Goal: Task Accomplishment & Management: Manage account settings

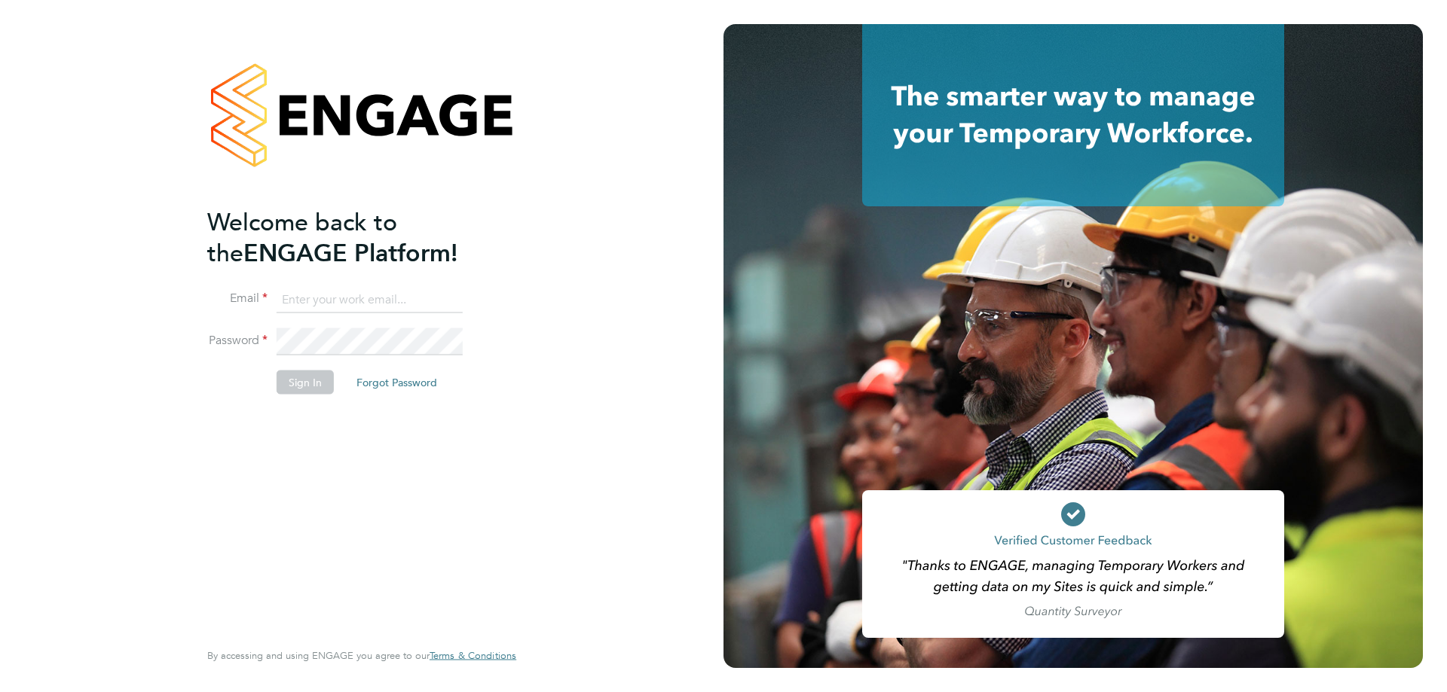
type input "paige.davidson@bgis.com"
click at [309, 381] on button "Sign In" at bounding box center [304, 382] width 57 height 24
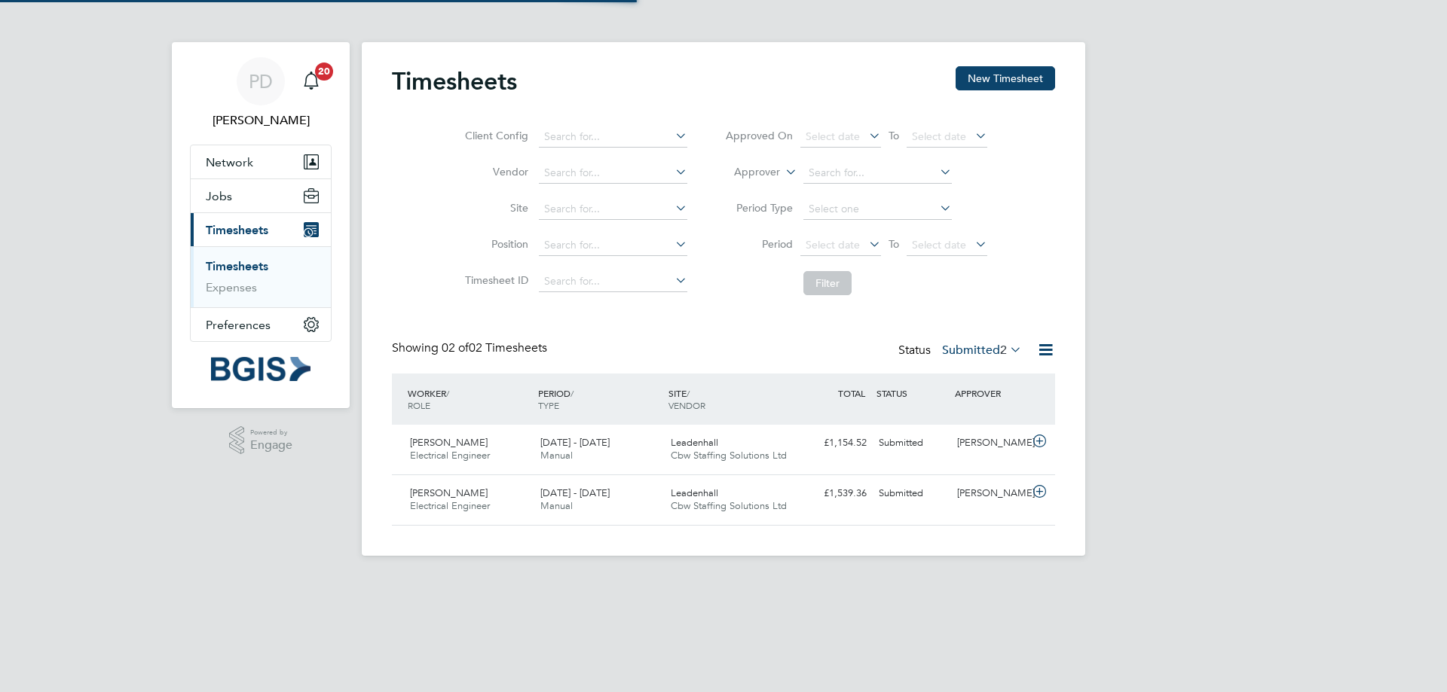
scroll to position [38, 131]
click at [1041, 490] on icon at bounding box center [1039, 492] width 19 height 12
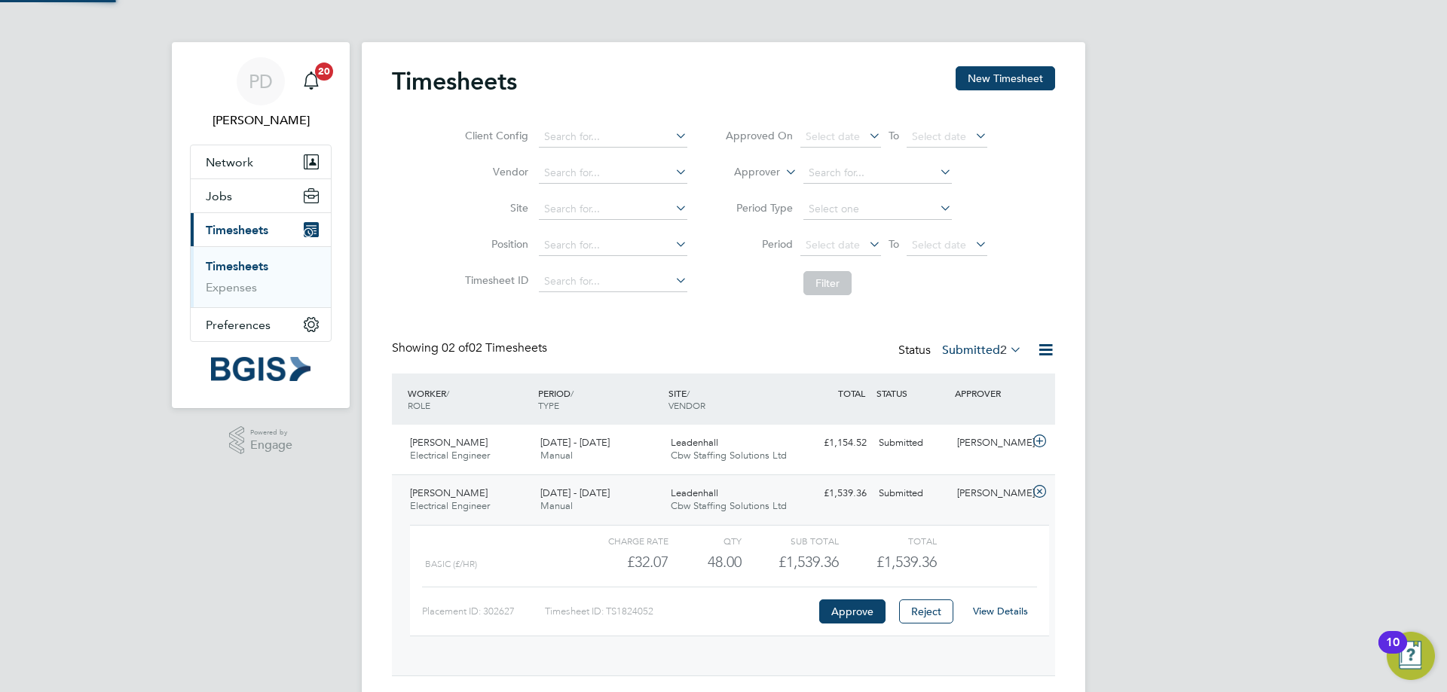
scroll to position [26, 147]
click at [544, 485] on div "13 - 19 Sep 2025 Manual" at bounding box center [599, 500] width 130 height 38
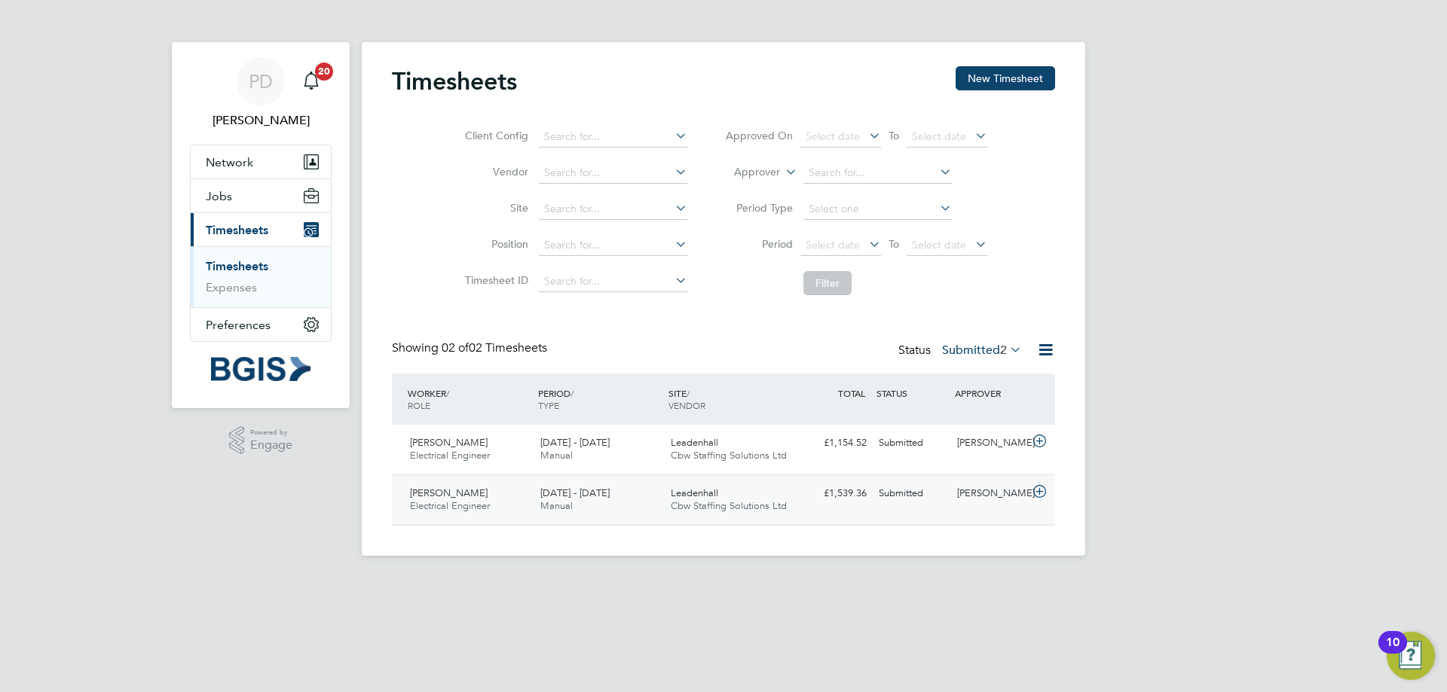
click at [1050, 484] on div at bounding box center [1041, 493] width 26 height 24
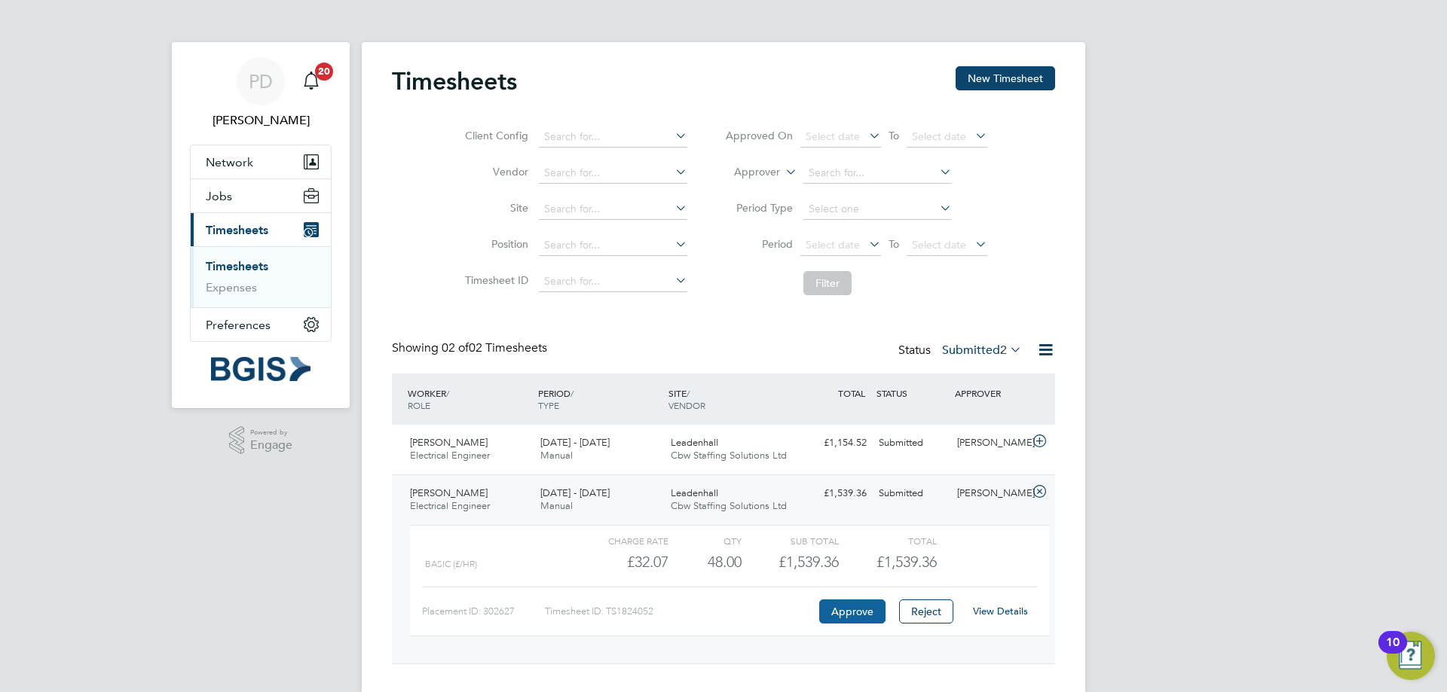
click at [853, 615] on button "Approve" at bounding box center [852, 612] width 66 height 24
drag, startPoint x: 835, startPoint y: 567, endPoint x: 784, endPoint y: 570, distance: 51.3
click at [784, 570] on div "Basic (£/HR) £32.07 48 48.00 48 £1,539.36 £1,539.36" at bounding box center [729, 562] width 639 height 25
copy div "1,539.36"
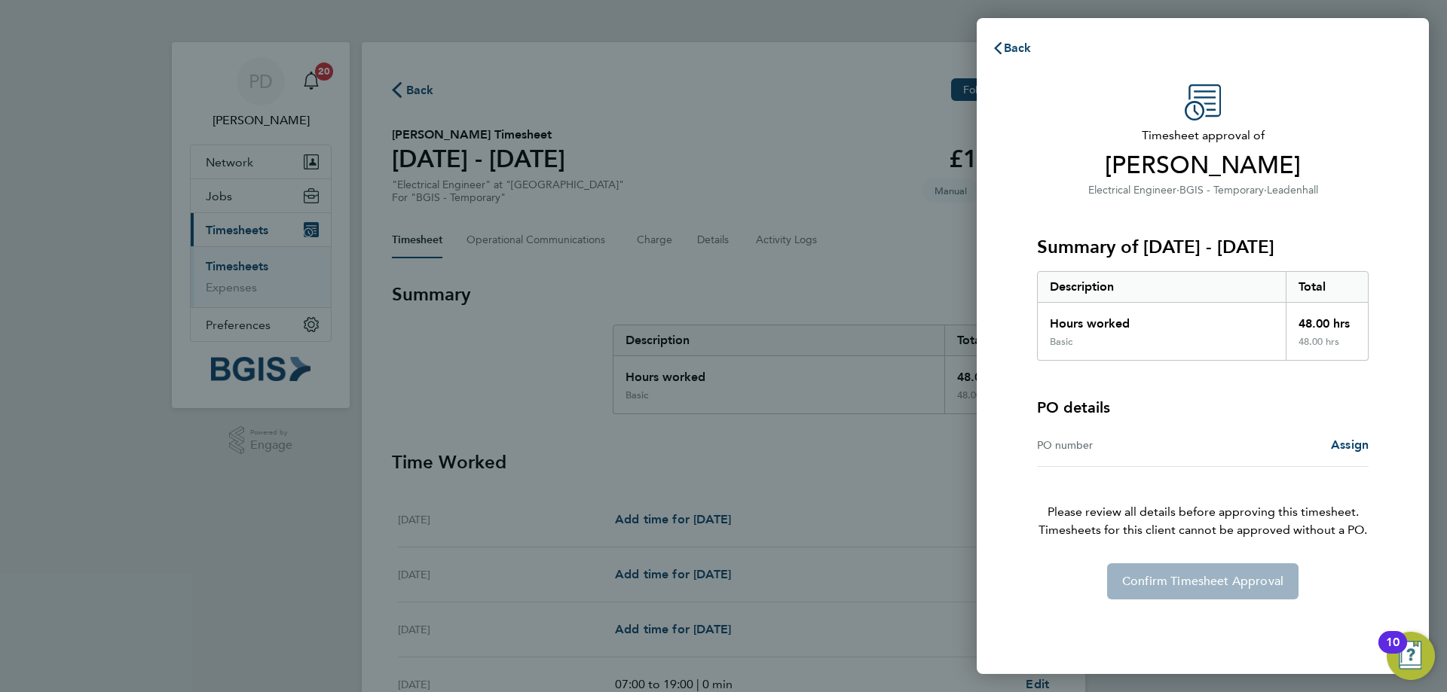
drag, startPoint x: 1141, startPoint y: 249, endPoint x: 1098, endPoint y: 89, distance: 166.1
click at [1307, 240] on h3 "Summary of 13 - 19 Sep 2025" at bounding box center [1202, 247] width 331 height 24
copy h3 "13 - 19 Sep 2025"
drag, startPoint x: 1117, startPoint y: 170, endPoint x: 1327, endPoint y: 154, distance: 210.9
click at [1327, 154] on span "Akintayo Oyede" at bounding box center [1202, 166] width 331 height 30
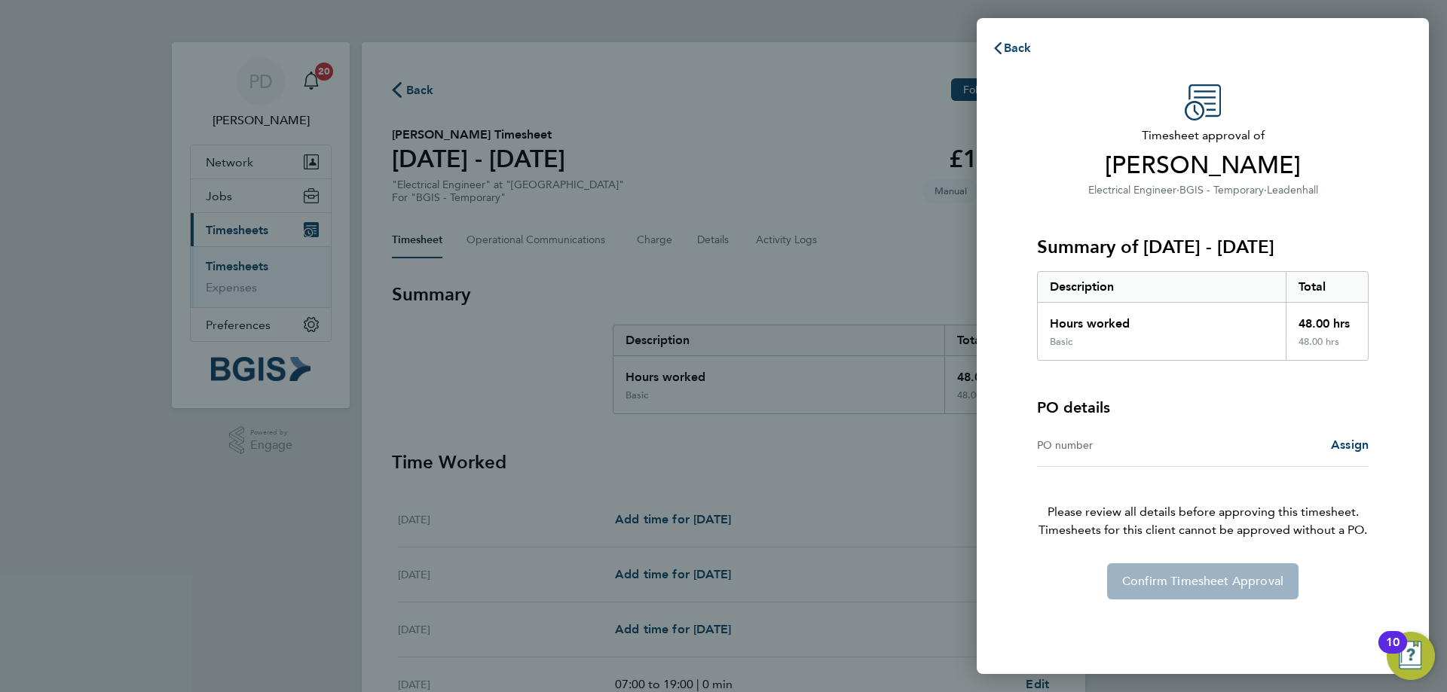
copy span "Akintayo Oyede"
click at [996, 49] on icon "button" at bounding box center [998, 48] width 8 height 12
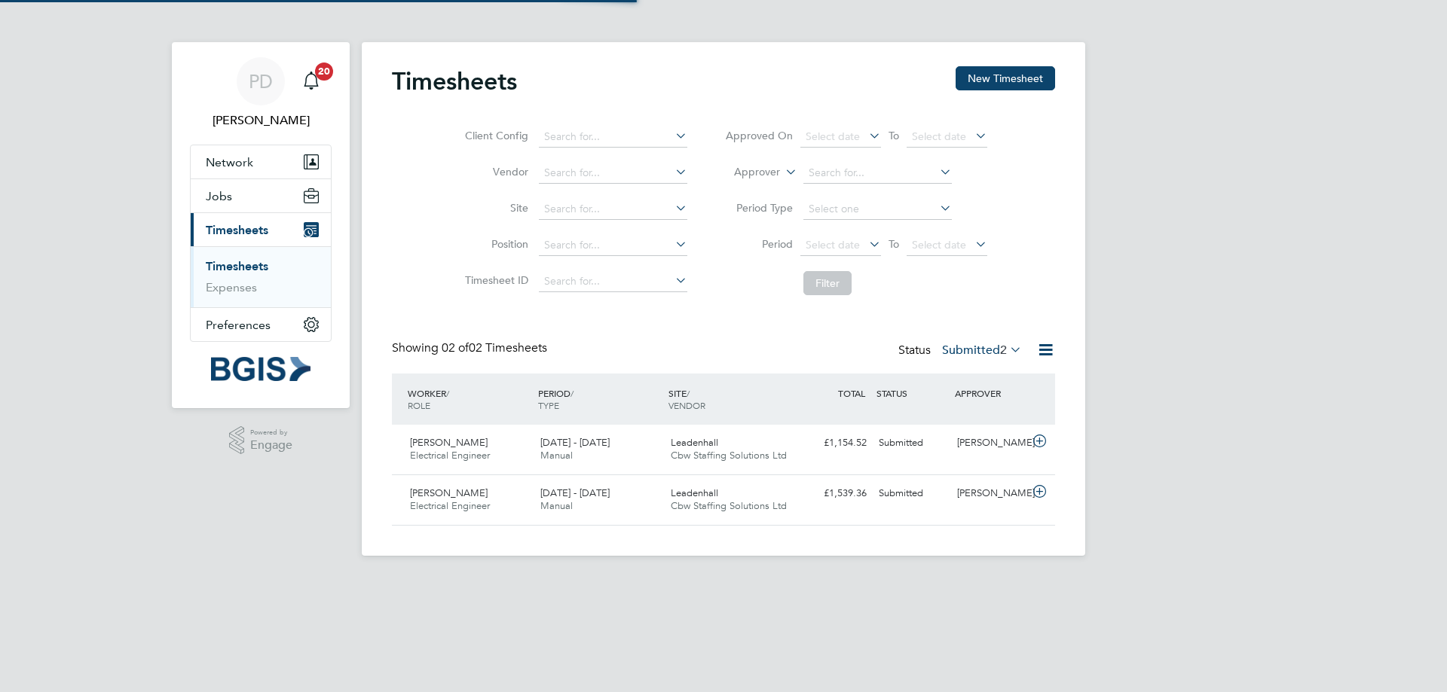
scroll to position [38, 131]
click at [725, 434] on div "Leadenhall Cbw Staffing Solutions Ltd" at bounding box center [730, 450] width 130 height 38
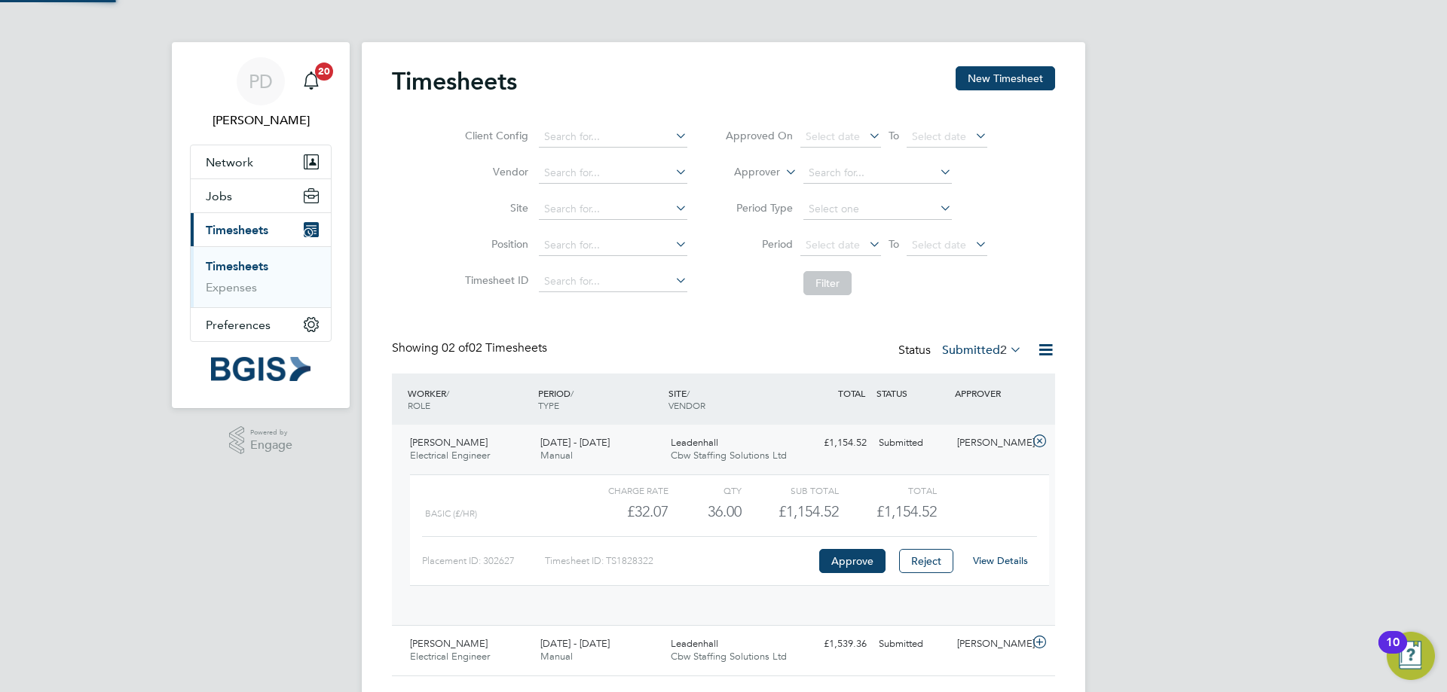
scroll to position [26, 147]
click at [855, 562] on button "Approve" at bounding box center [852, 561] width 66 height 24
click at [1039, 634] on icon at bounding box center [1039, 631] width 19 height 12
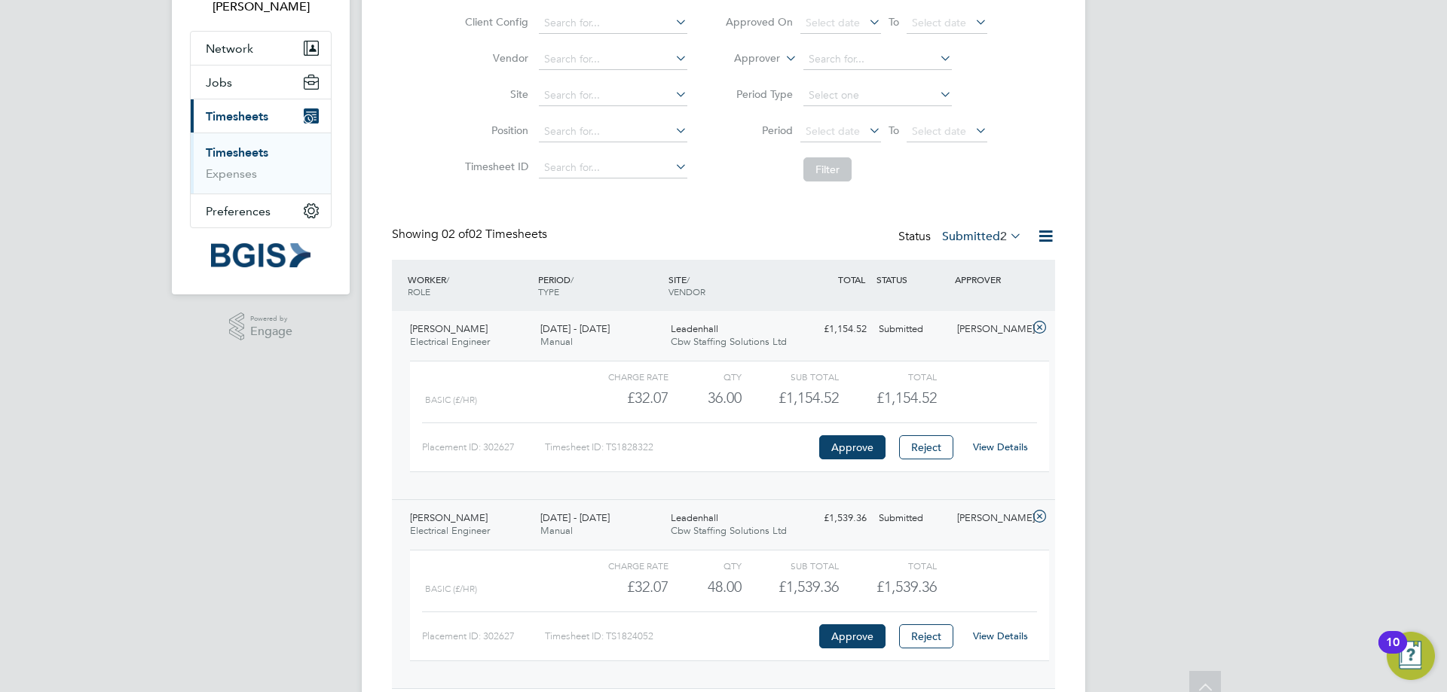
scroll to position [151, 0]
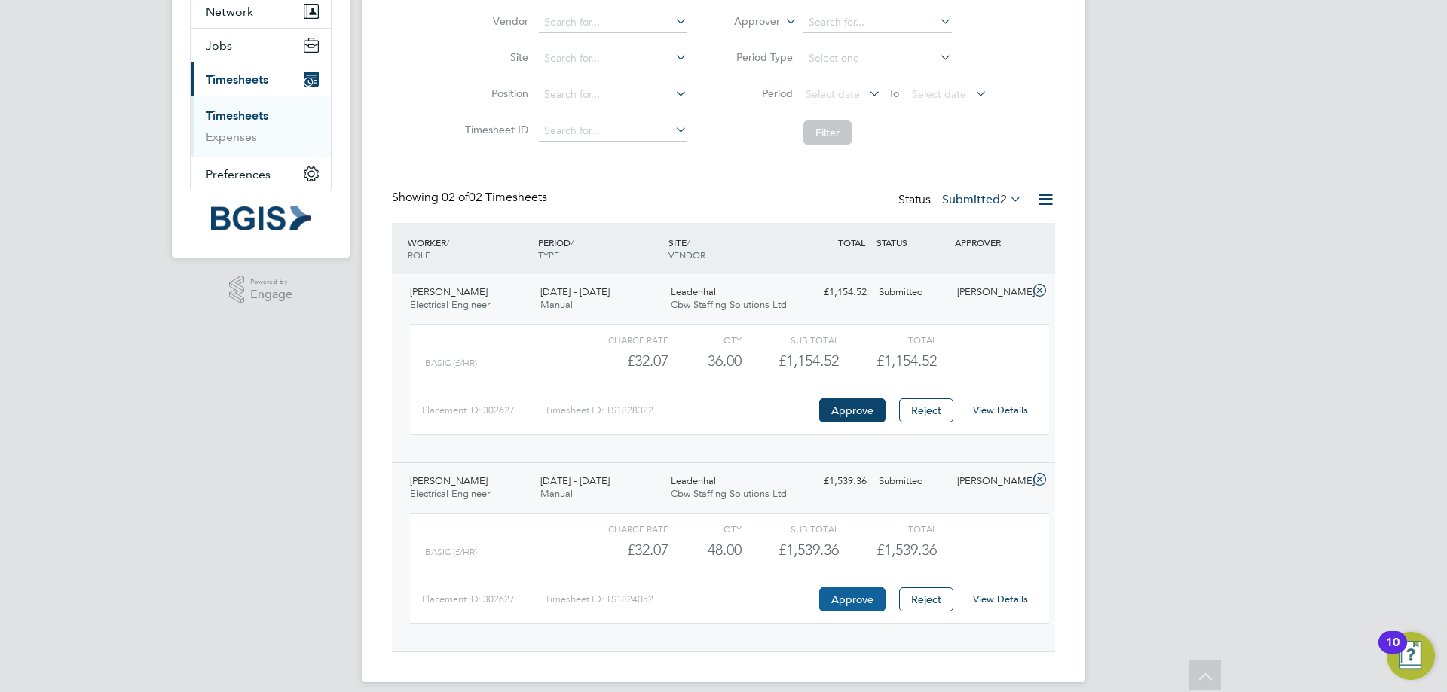
click at [845, 597] on button "Approve" at bounding box center [852, 600] width 66 height 24
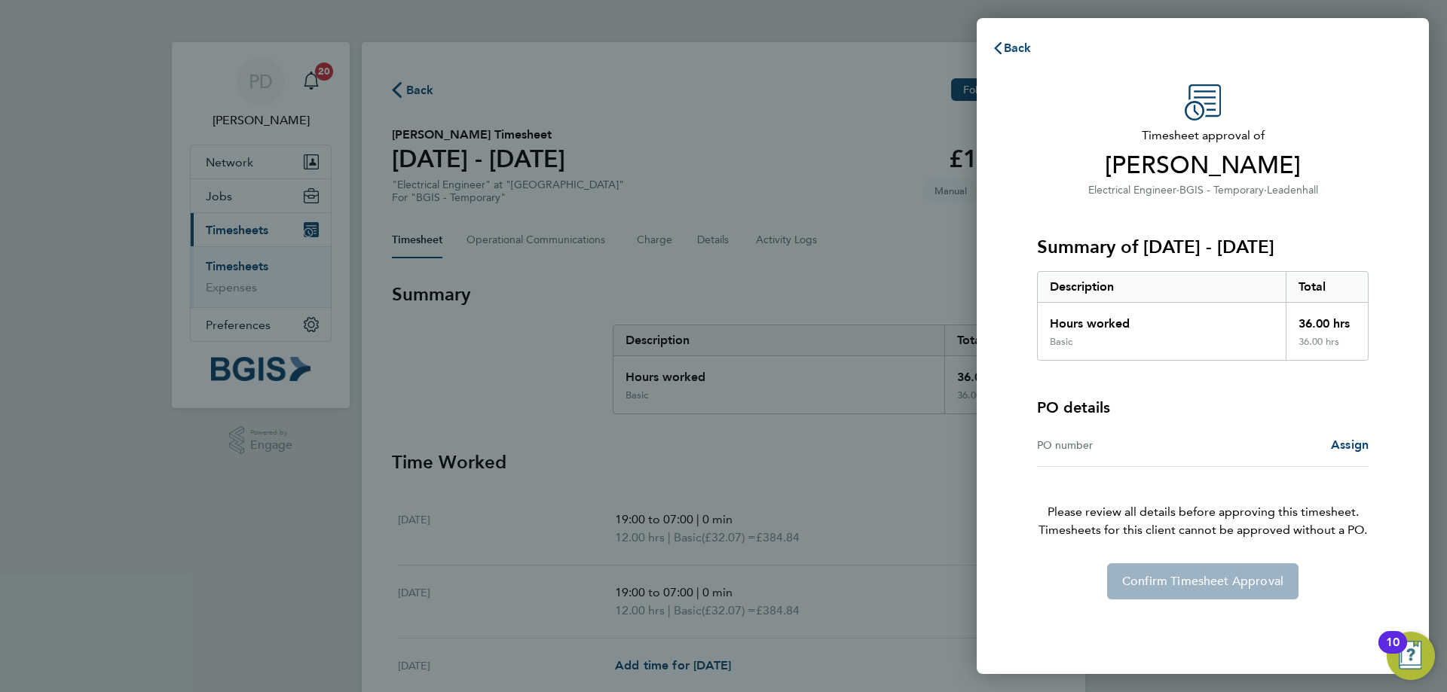
click at [1035, 255] on div "Timesheet approval of [PERSON_NAME] Electrical Engineer · BGIS - Temporary · Le…" at bounding box center [1203, 341] width 368 height 515
drag, startPoint x: 1123, startPoint y: 168, endPoint x: 1311, endPoint y: 163, distance: 188.4
click at [1311, 163] on span "[PERSON_NAME]" at bounding box center [1202, 166] width 331 height 30
copy span "[PERSON_NAME]"
drag, startPoint x: 1145, startPoint y: 246, endPoint x: 1339, endPoint y: 239, distance: 193.8
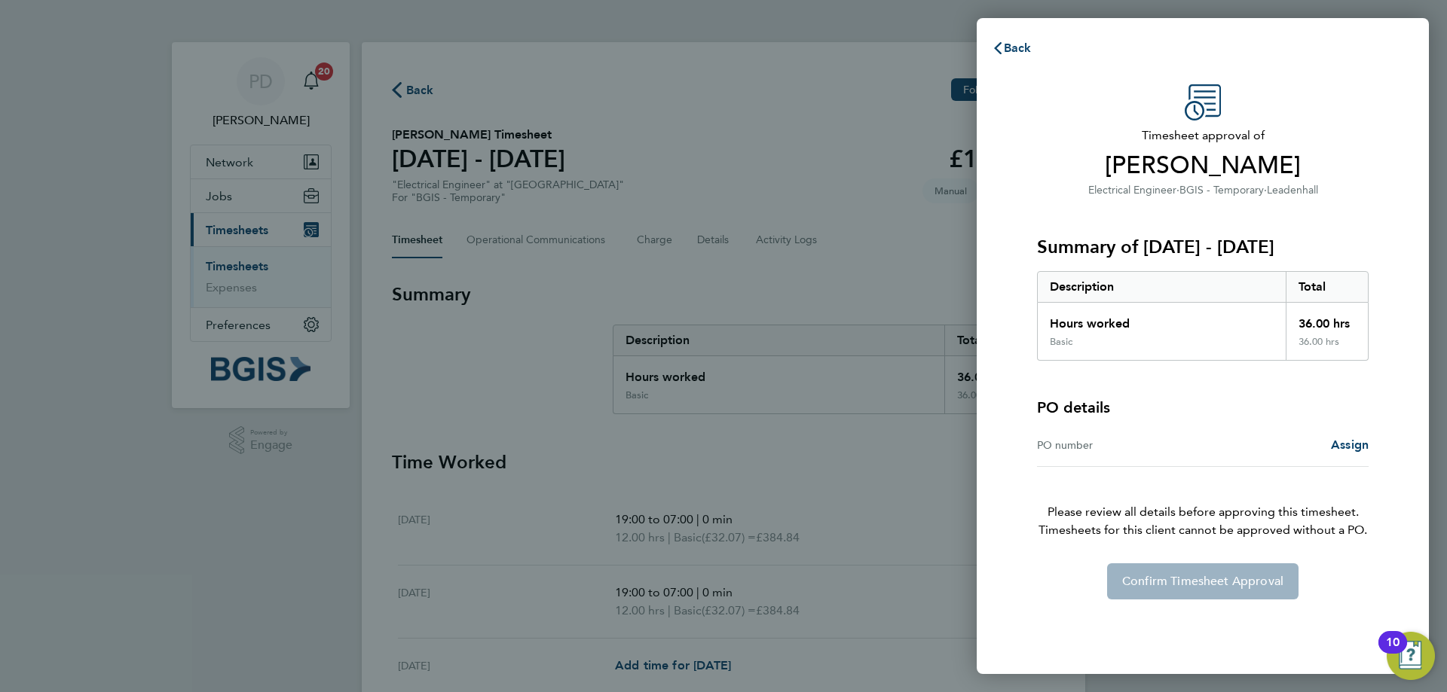
click at [1339, 239] on h3 "Summary of 20 - 26 Sep 2025" at bounding box center [1202, 247] width 331 height 24
copy h3 "20 - 26 Sep 2025"
click at [1065, 448] on div "PO number" at bounding box center [1120, 445] width 166 height 18
click at [1063, 447] on div "PO number" at bounding box center [1120, 445] width 166 height 18
drag, startPoint x: 1361, startPoint y: 445, endPoint x: 1346, endPoint y: 446, distance: 15.1
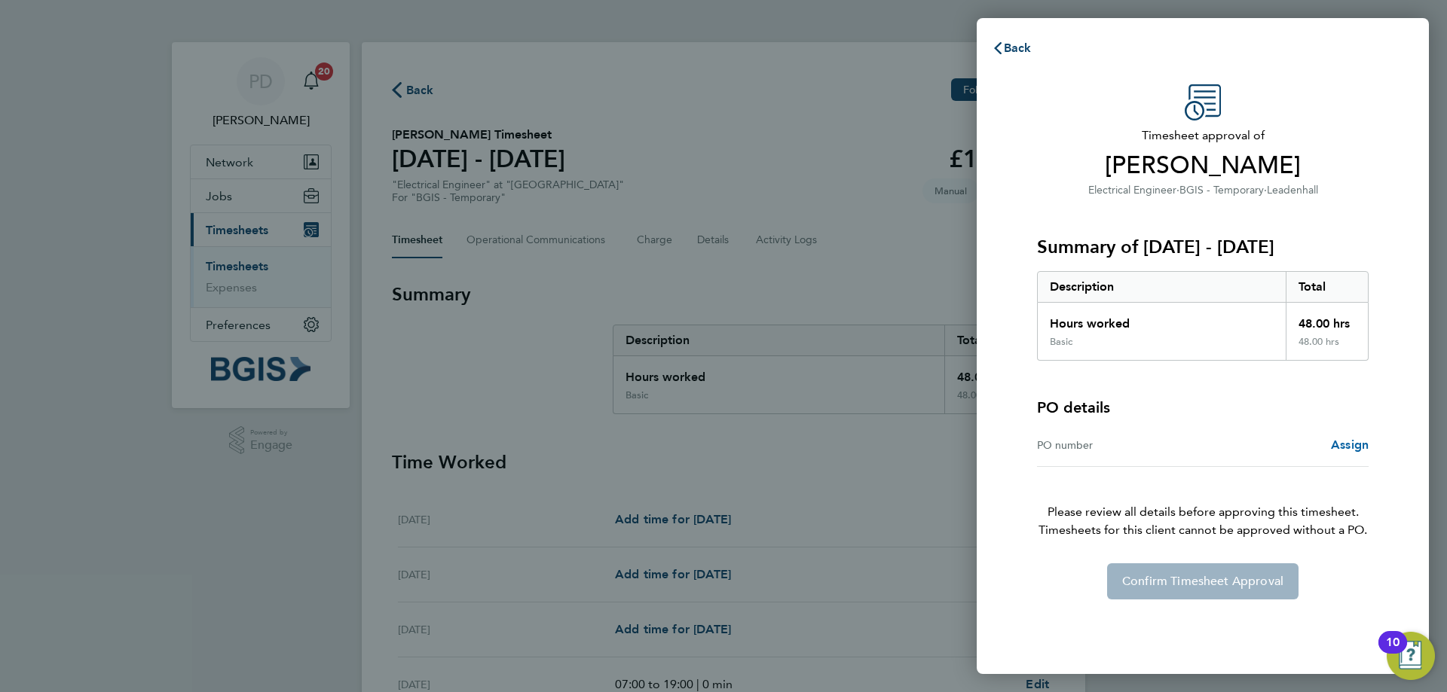
click at [1360, 446] on span "Assign" at bounding box center [1350, 445] width 38 height 14
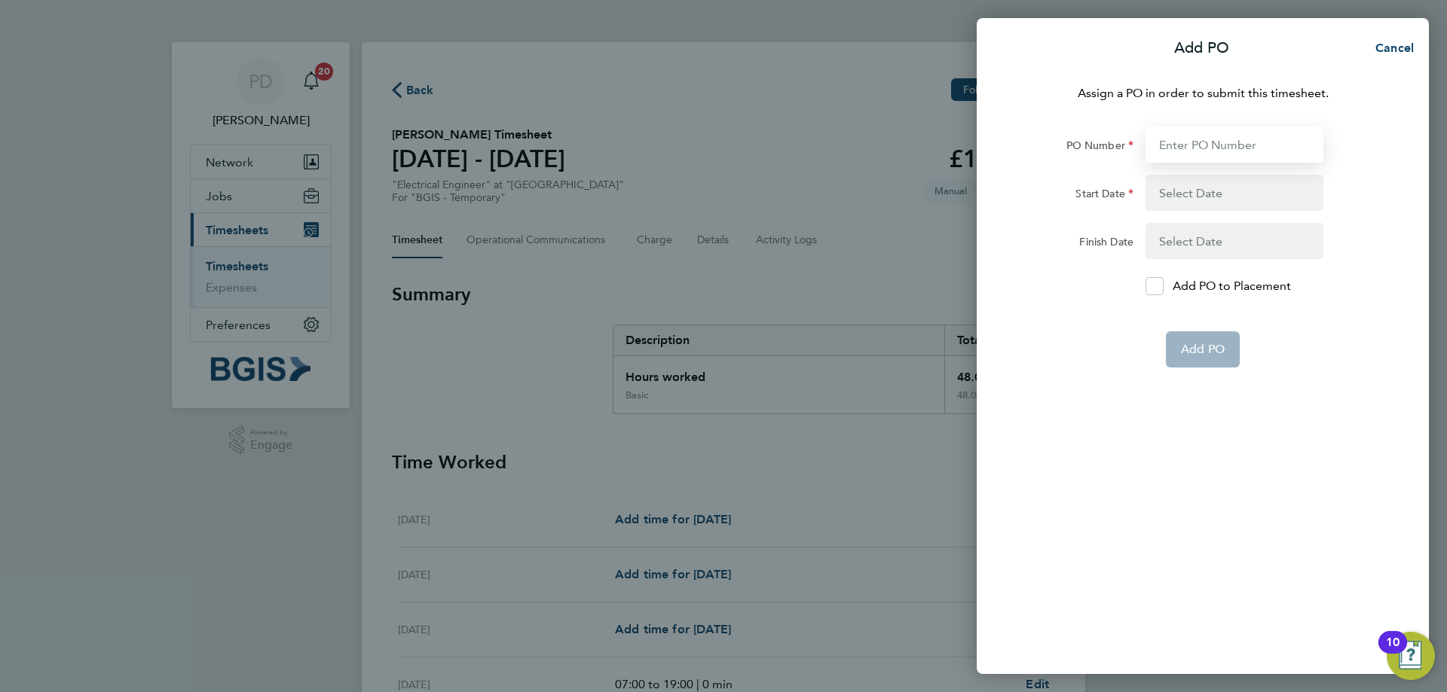
click at [1170, 138] on input "PO Number" at bounding box center [1234, 145] width 178 height 36
paste input "PSP2509260029"
type input "PSP2509260029"
click at [1204, 188] on button "button" at bounding box center [1234, 193] width 178 height 36
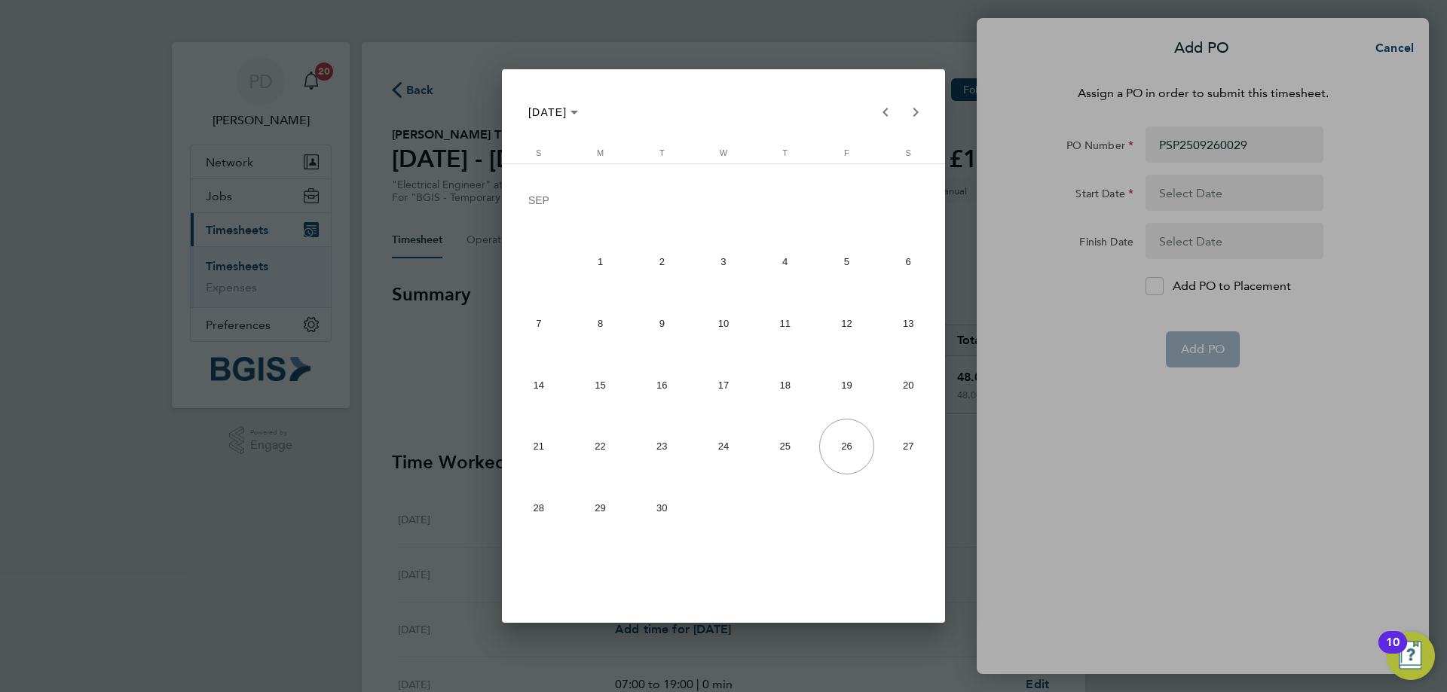
click at [923, 314] on span "13" at bounding box center [908, 324] width 56 height 56
type input "13 Sep 25"
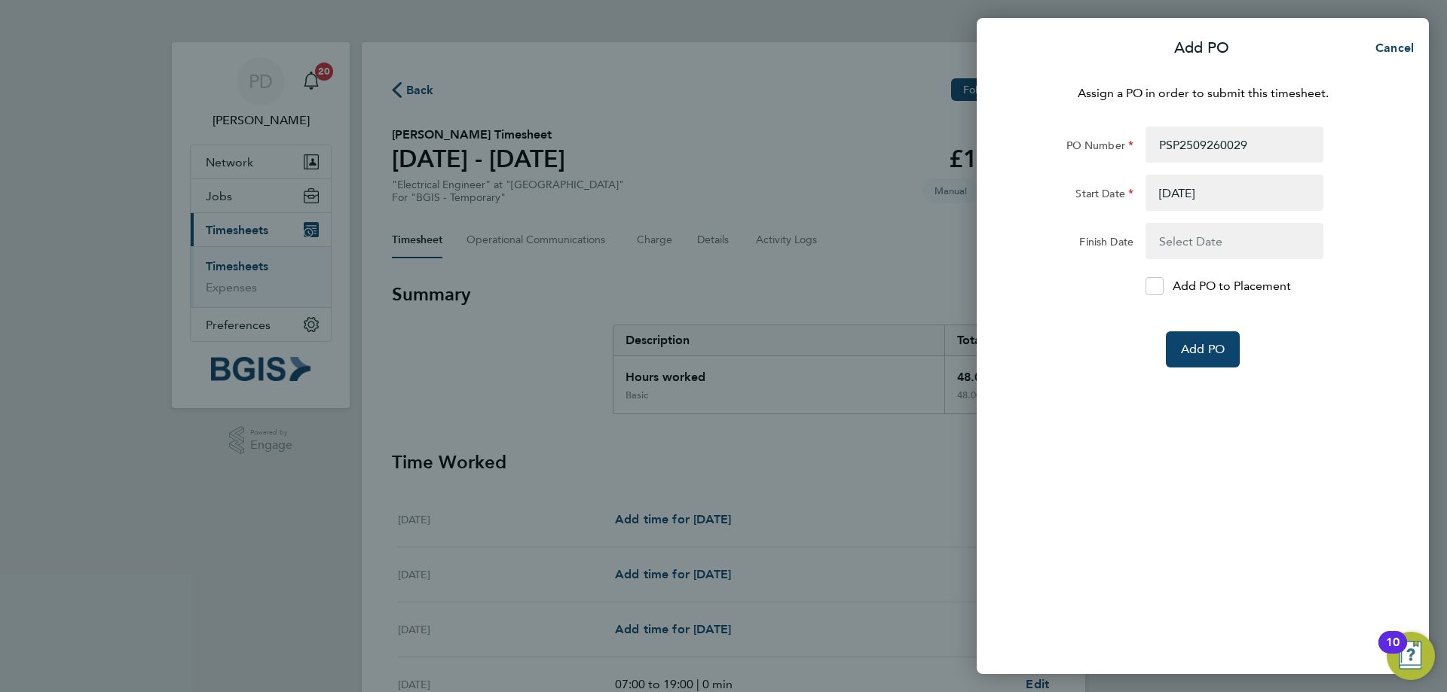
click at [1220, 243] on button "button" at bounding box center [1234, 241] width 178 height 36
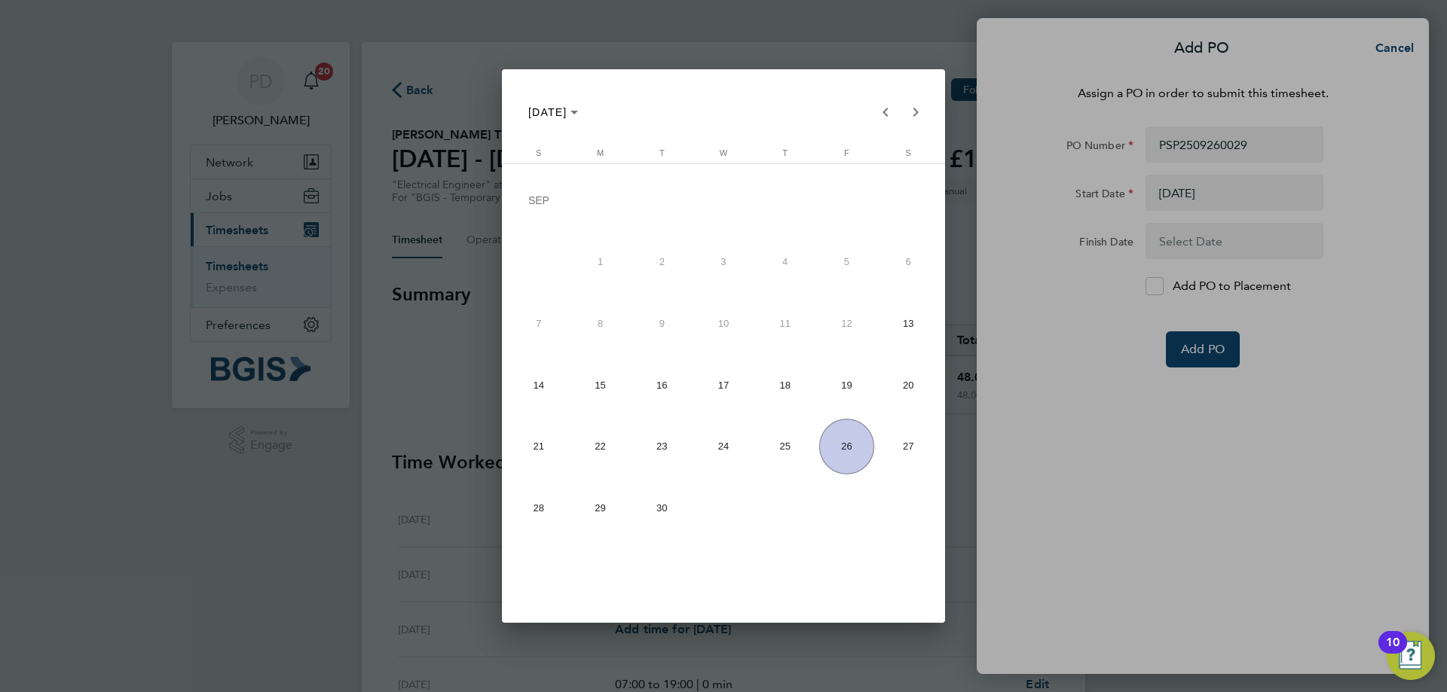
click at [904, 315] on span "13" at bounding box center [908, 324] width 56 height 56
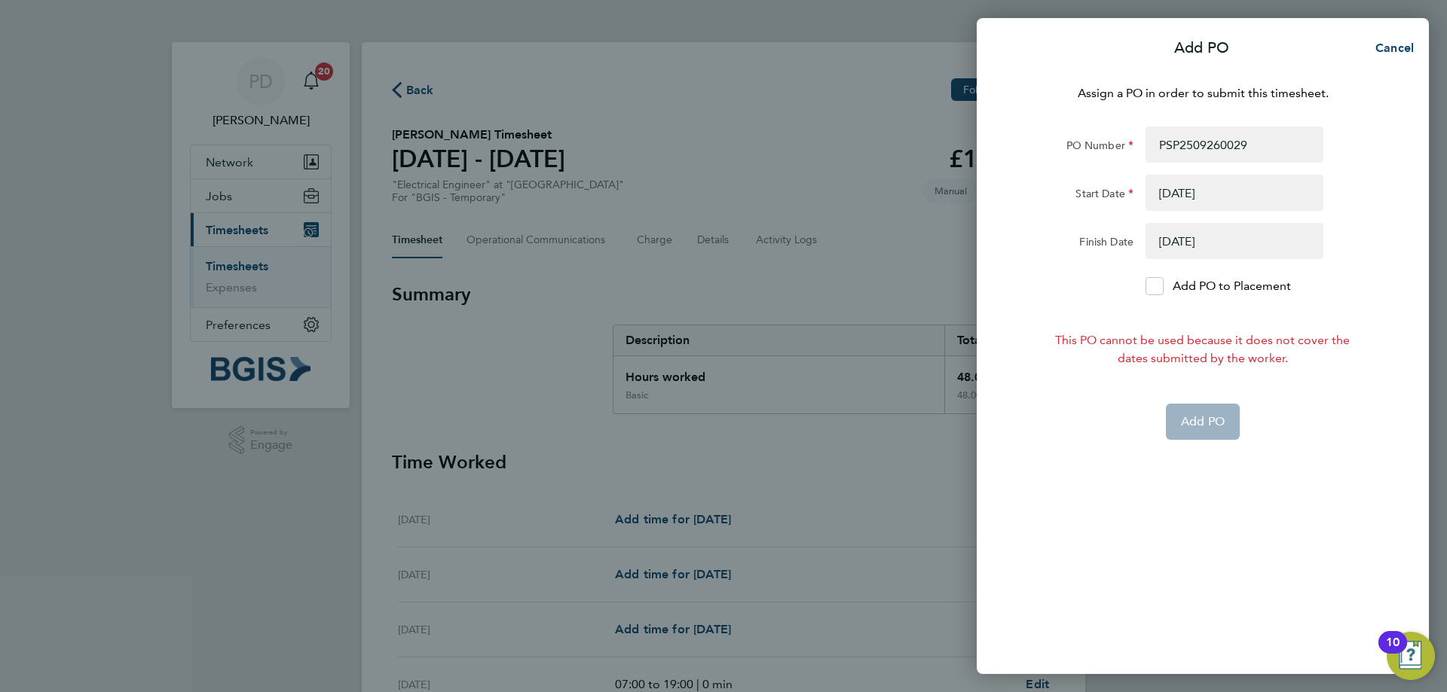
click at [1180, 236] on button "button" at bounding box center [1234, 241] width 178 height 36
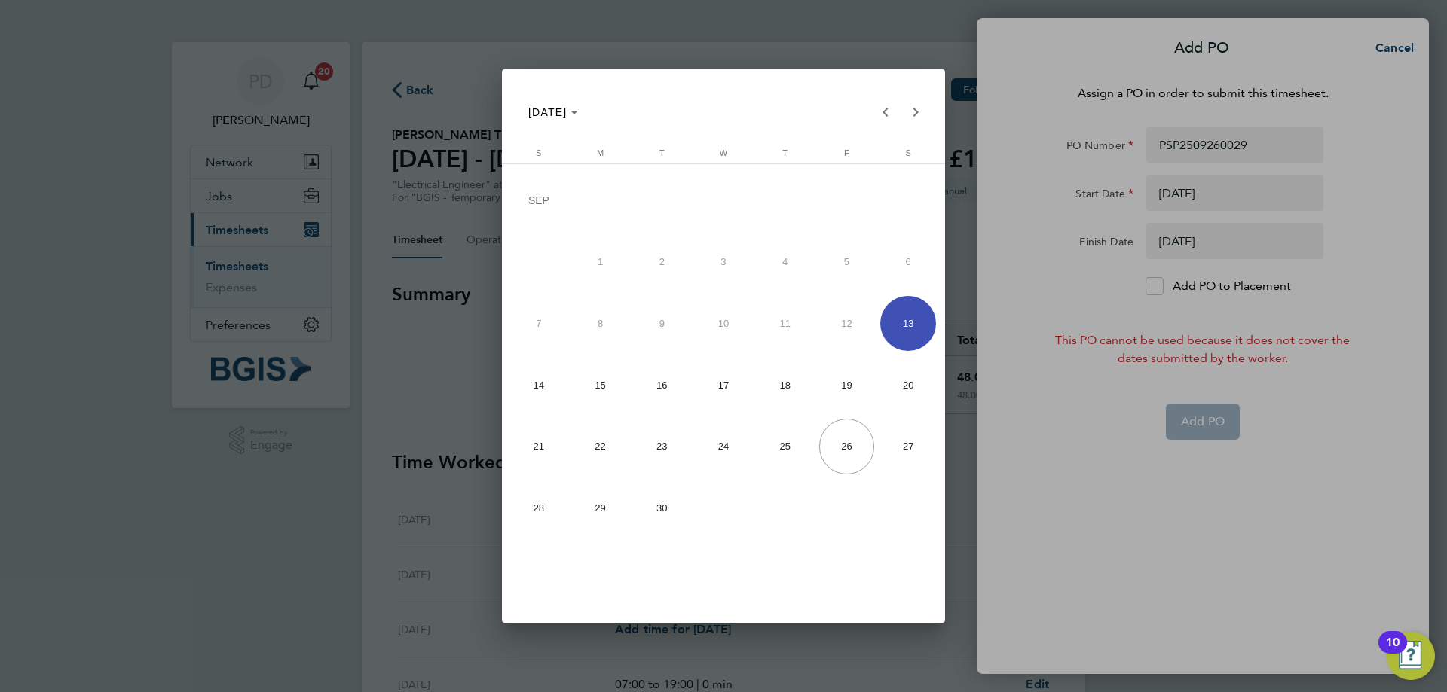
click at [838, 397] on span "19" at bounding box center [847, 385] width 56 height 56
type input "19 Sep 25"
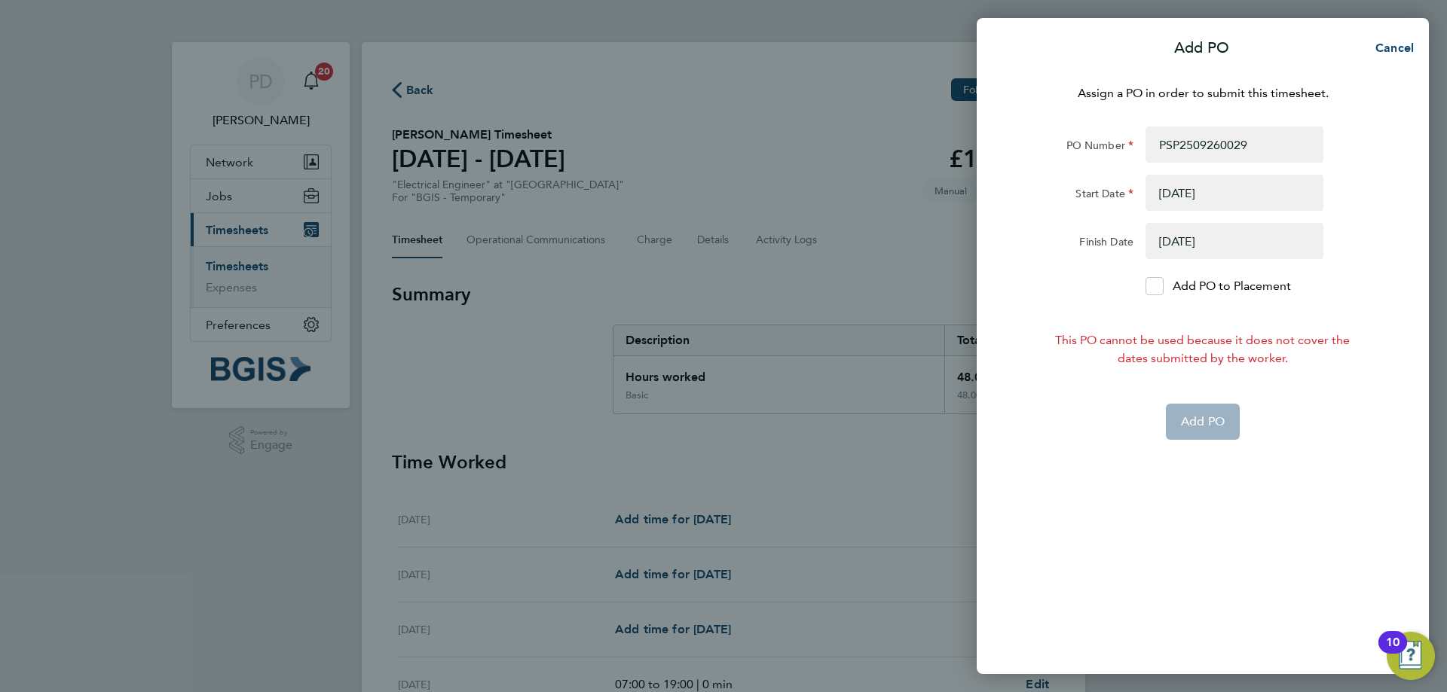
click at [1174, 188] on button "button" at bounding box center [1234, 193] width 178 height 36
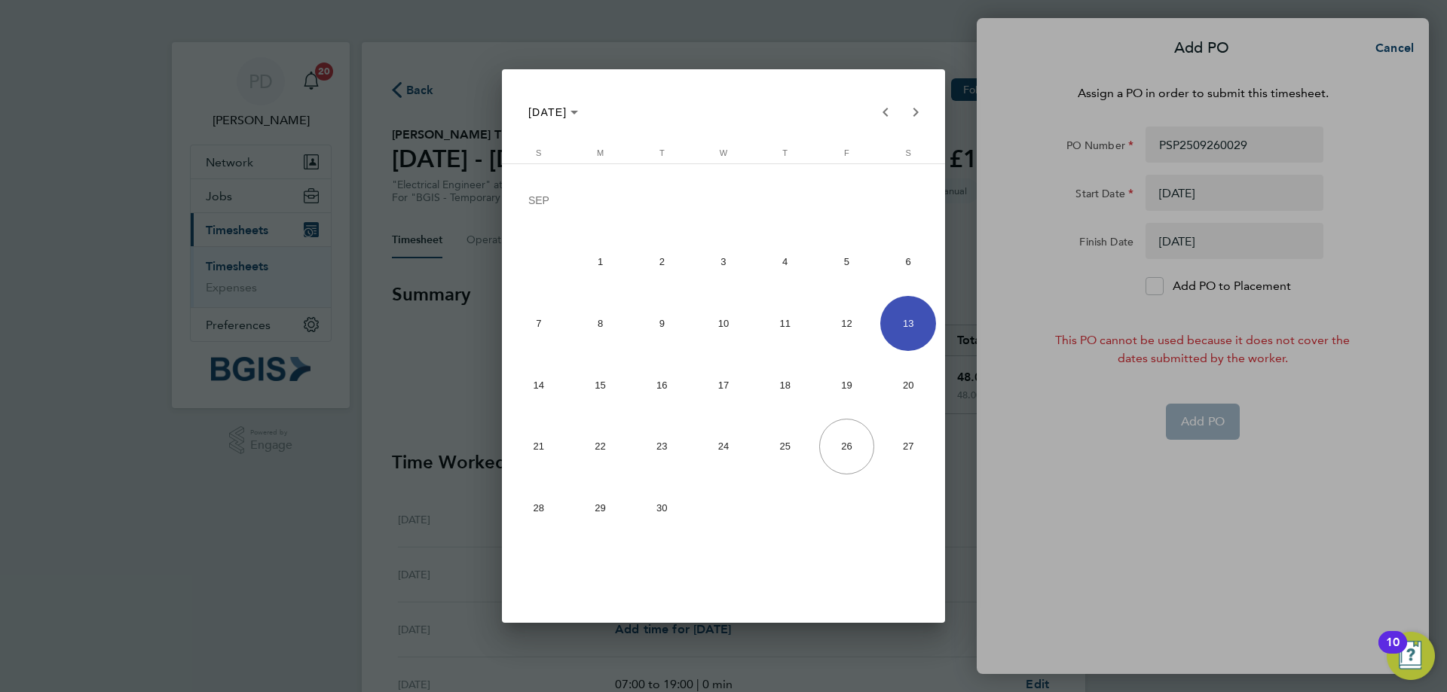
click at [862, 331] on span "12" at bounding box center [847, 324] width 56 height 56
type input "12 Sep 25"
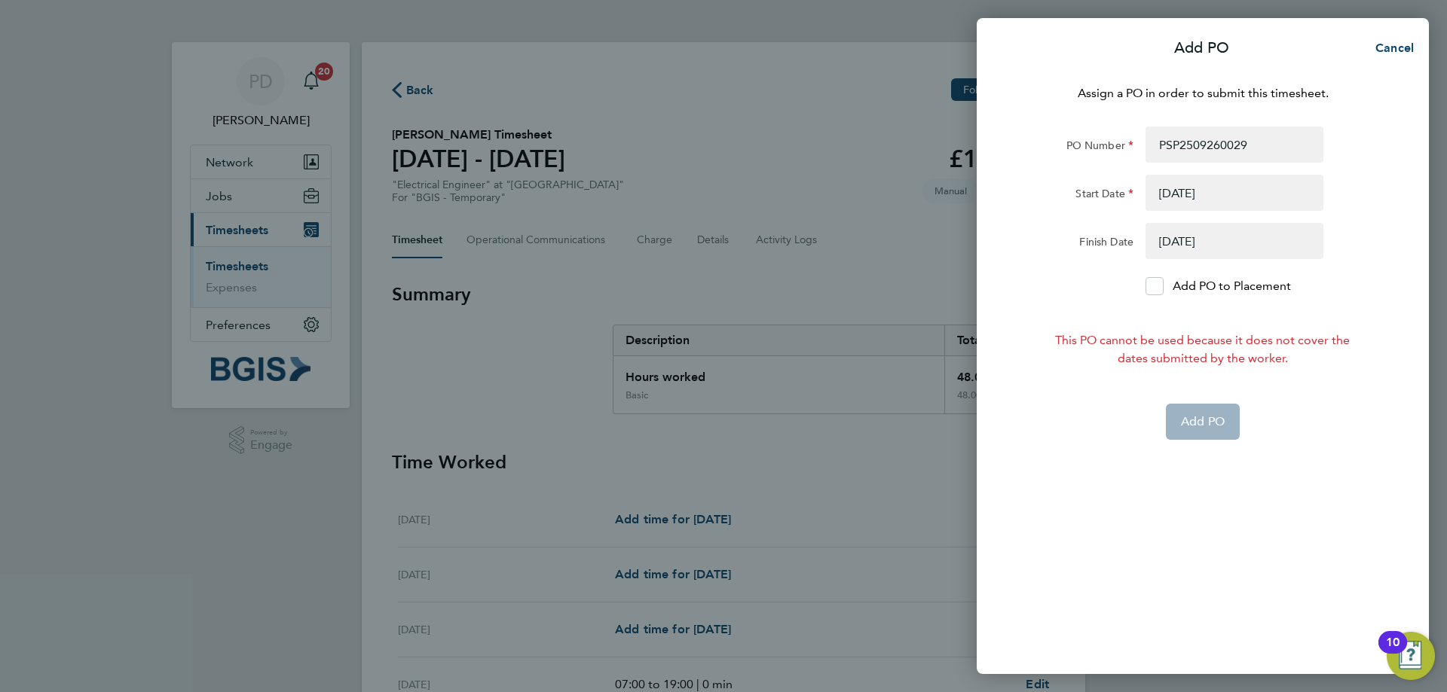
click at [1008, 289] on div "Assign a PO in order to submit this timesheet. PO Number PSP2509260029 Start Da…" at bounding box center [1202, 370] width 452 height 608
click at [1196, 415] on app-form-button "Add PO" at bounding box center [1203, 422] width 74 height 36
click at [1398, 48] on span "Cancel" at bounding box center [1391, 48] width 43 height 14
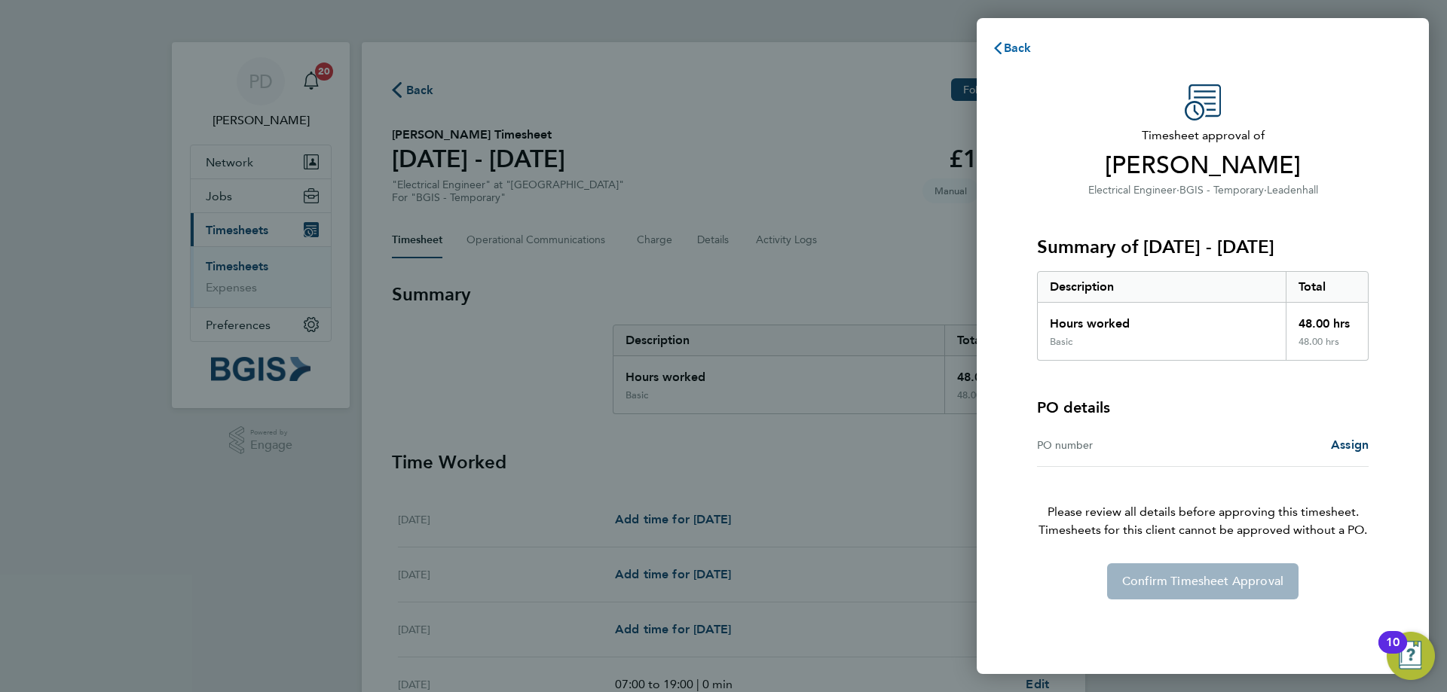
click at [1010, 44] on span "Back" at bounding box center [1018, 48] width 28 height 14
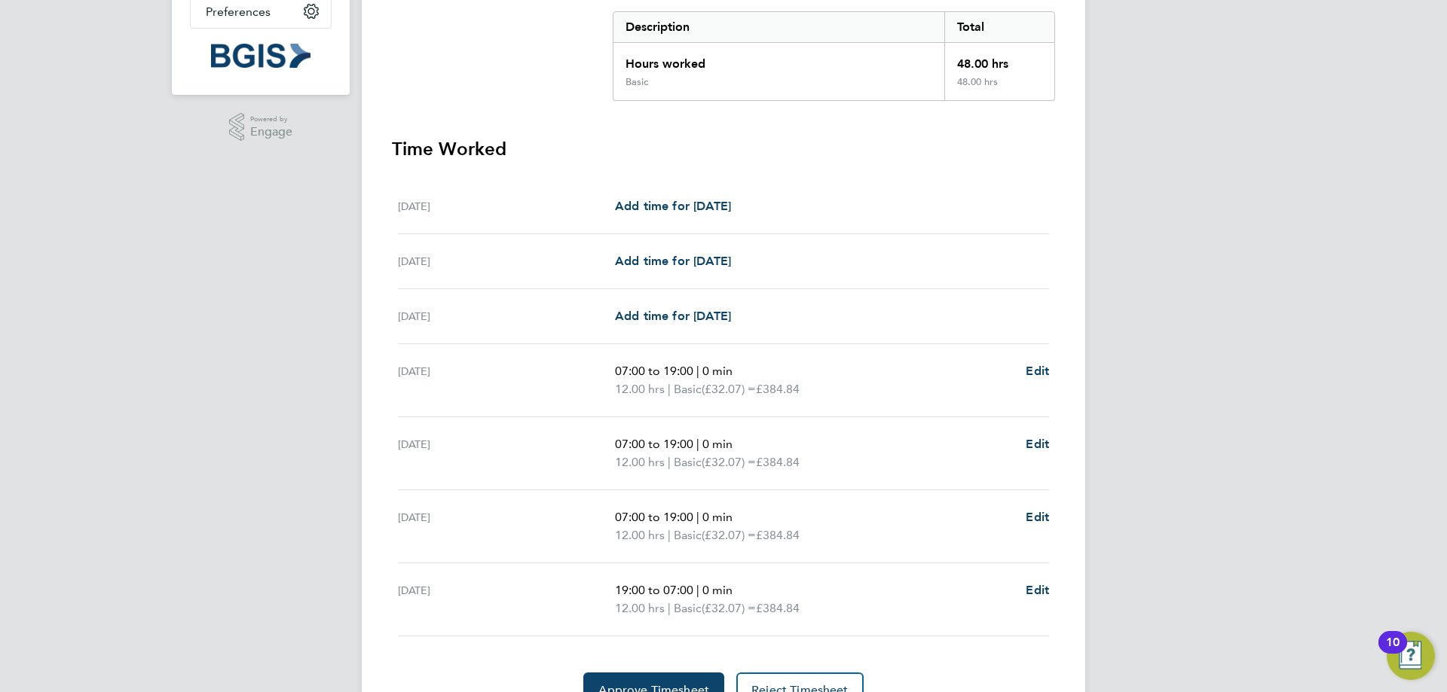
scroll to position [390, 0]
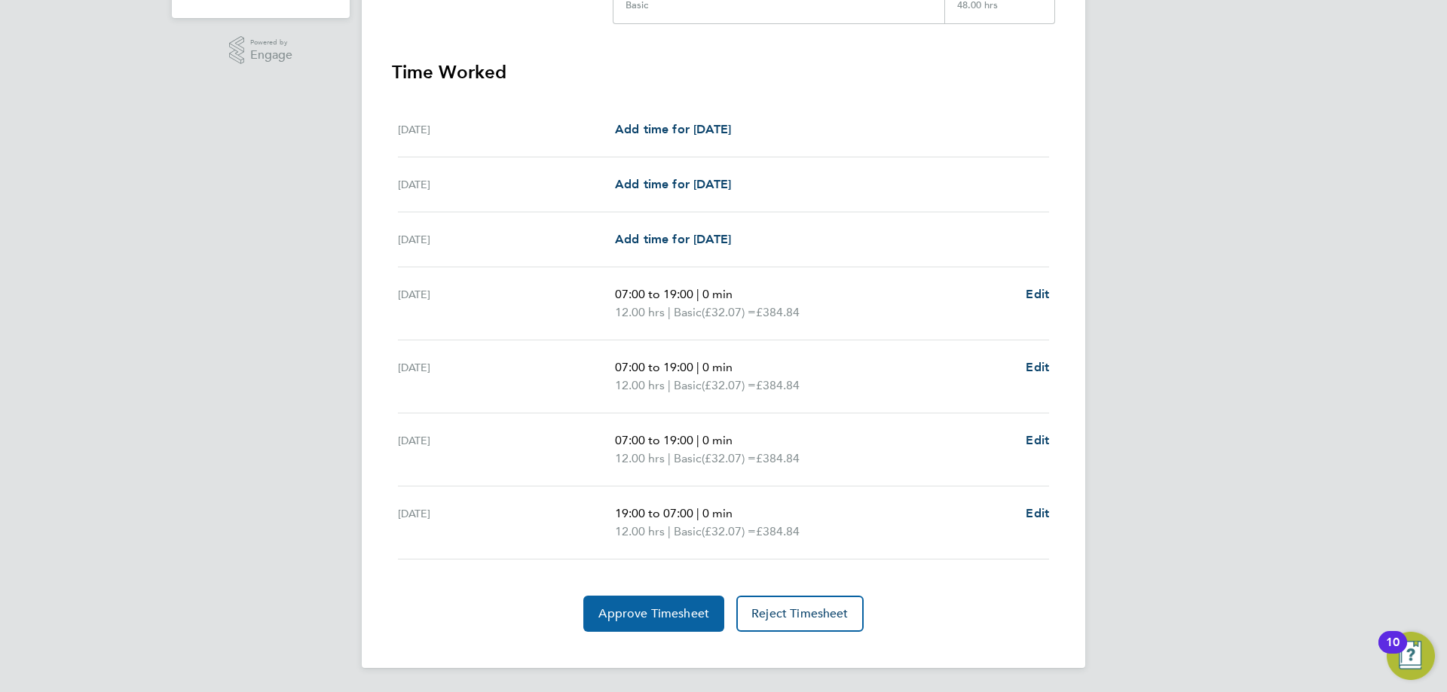
click at [675, 606] on span "Approve Timesheet" at bounding box center [653, 613] width 111 height 15
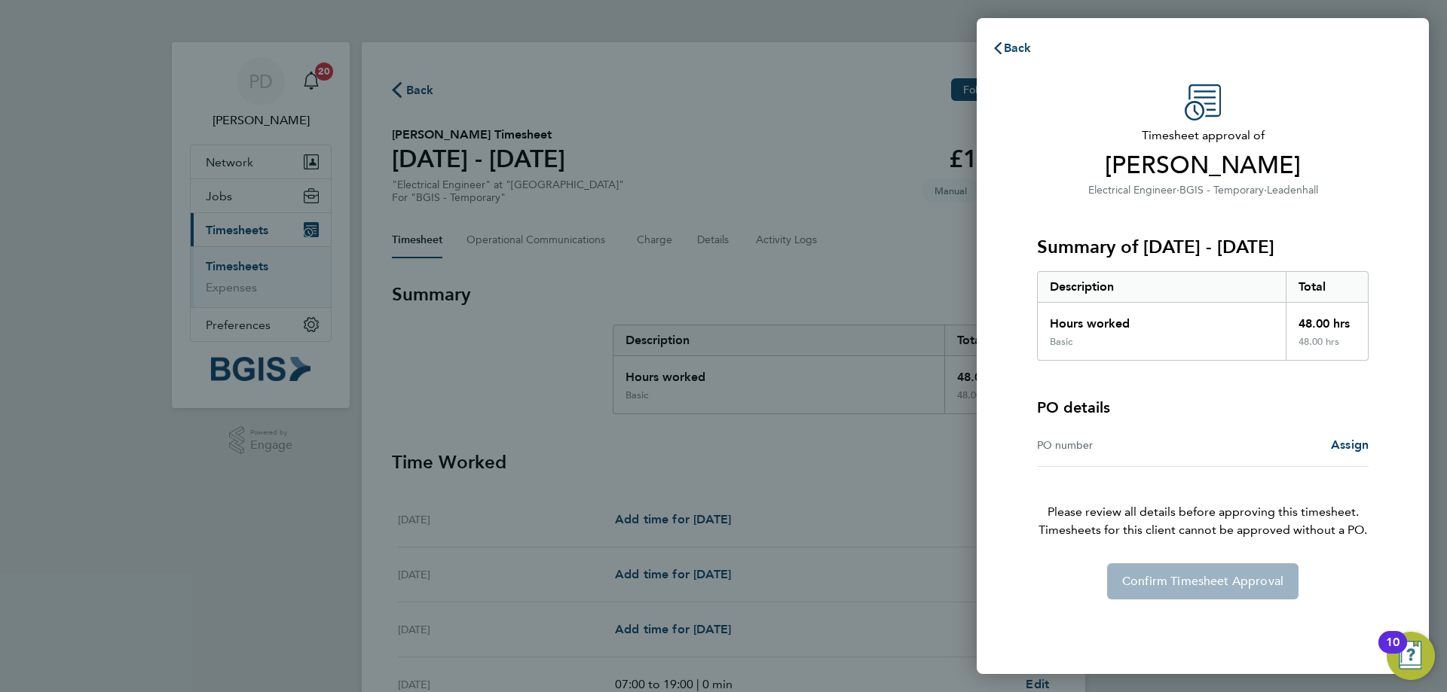
drag, startPoint x: 1123, startPoint y: 443, endPoint x: 1072, endPoint y: 445, distance: 50.5
click at [1117, 443] on div "PO number" at bounding box center [1120, 445] width 166 height 18
click at [1066, 445] on div "PO number" at bounding box center [1120, 445] width 166 height 18
click at [1364, 451] on span "Assign" at bounding box center [1350, 445] width 38 height 14
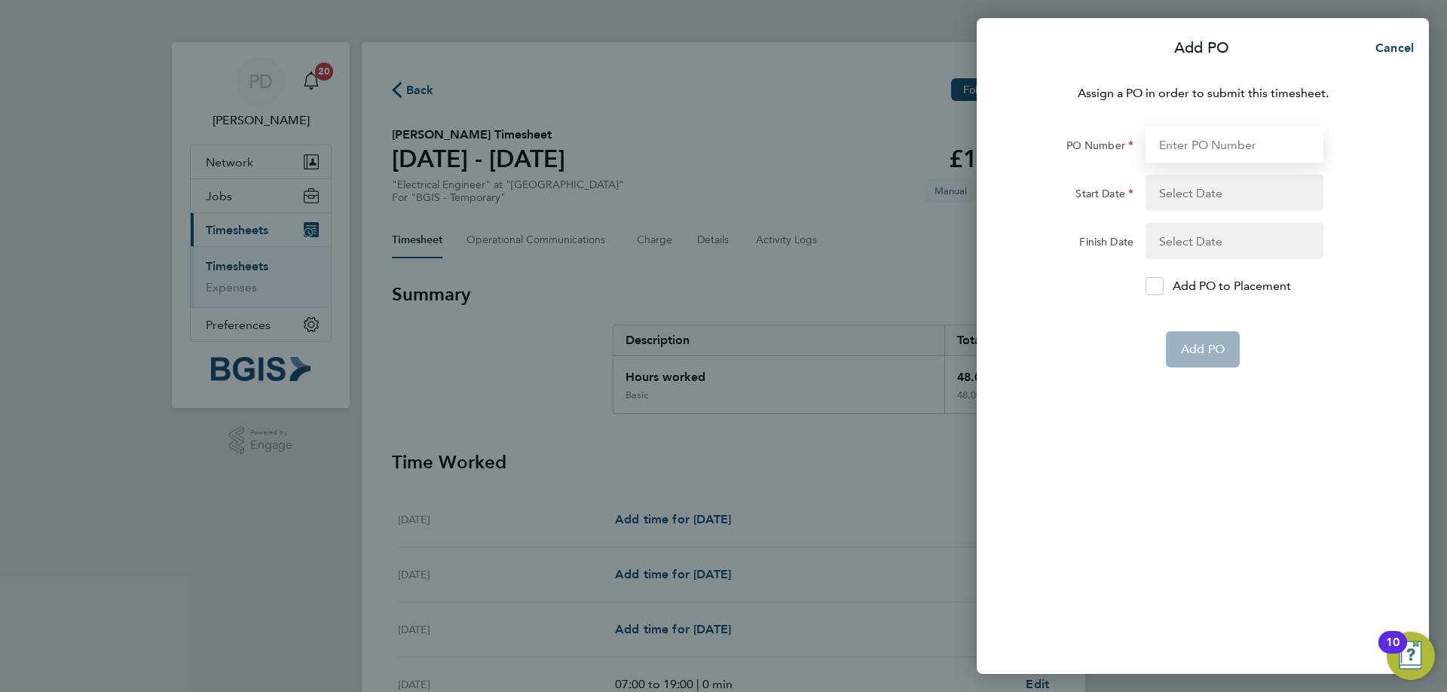
click at [1194, 142] on input "PO Number" at bounding box center [1234, 145] width 178 height 36
paste input "PSP2509260029"
type input "PSP2509260029"
click at [1174, 205] on button "button" at bounding box center [1234, 193] width 178 height 36
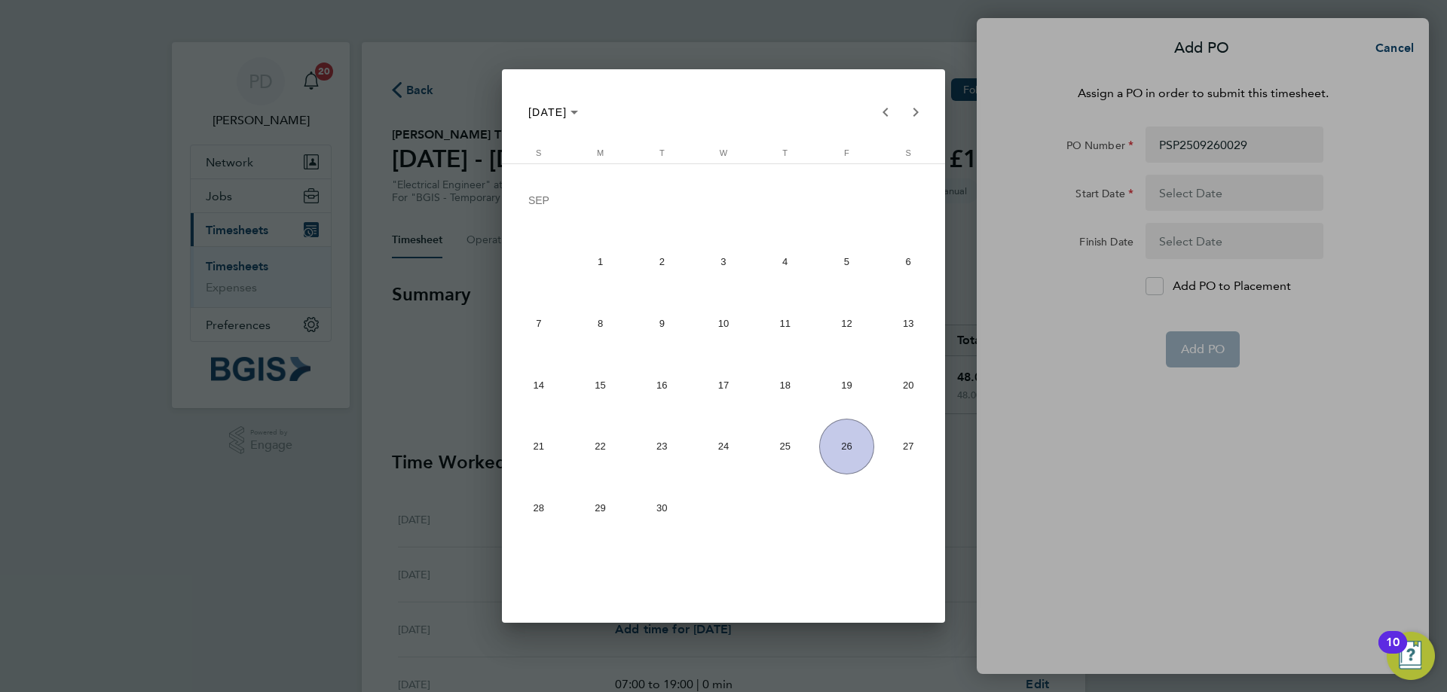
click at [771, 331] on span "11" at bounding box center [785, 324] width 56 height 56
type input "11 Sep 25"
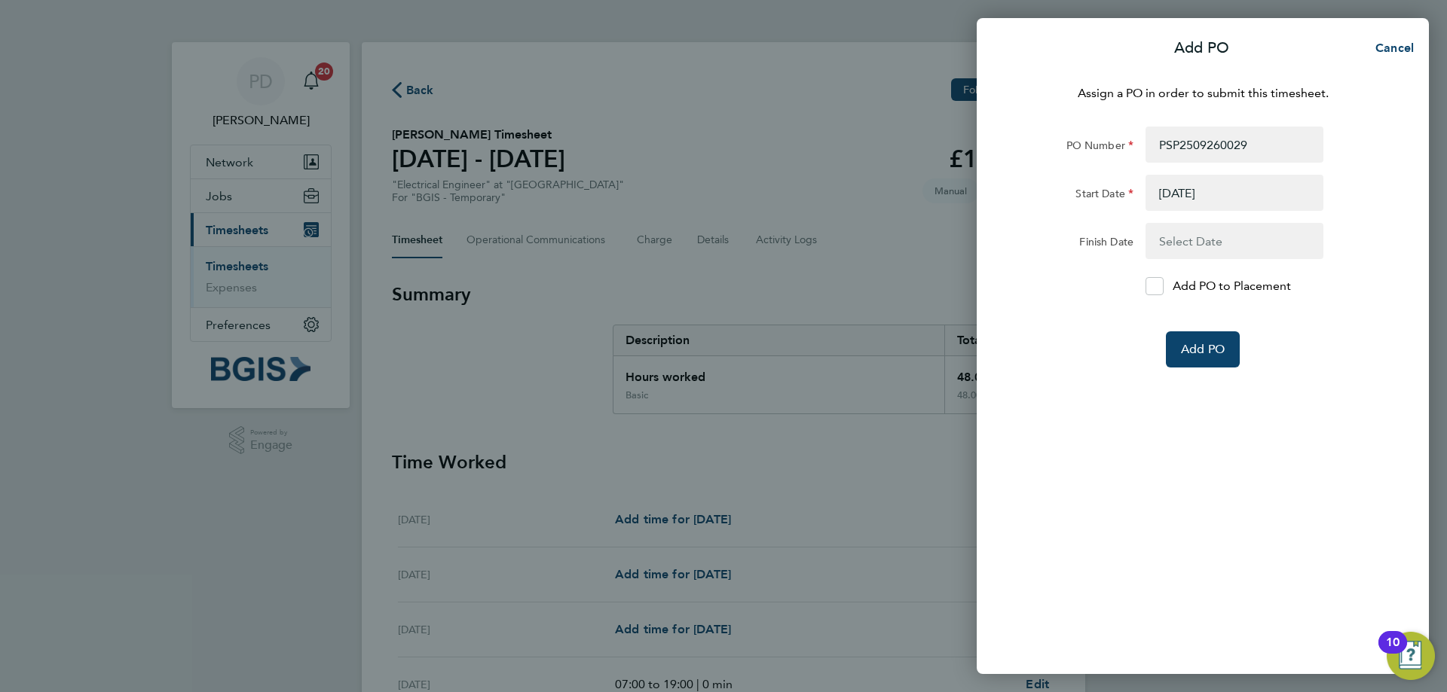
click at [1255, 242] on button "button" at bounding box center [1234, 241] width 178 height 36
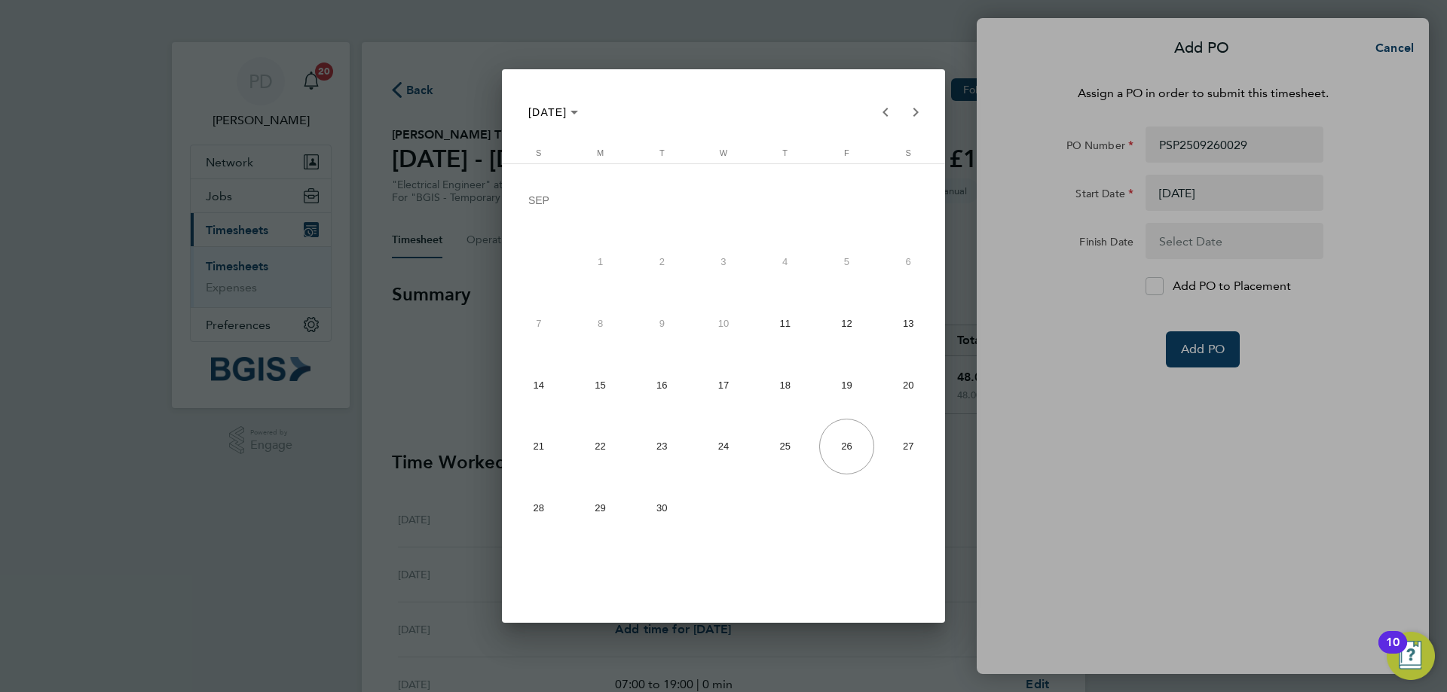
click at [909, 394] on span "20" at bounding box center [908, 385] width 56 height 56
type input "20 Sep 25"
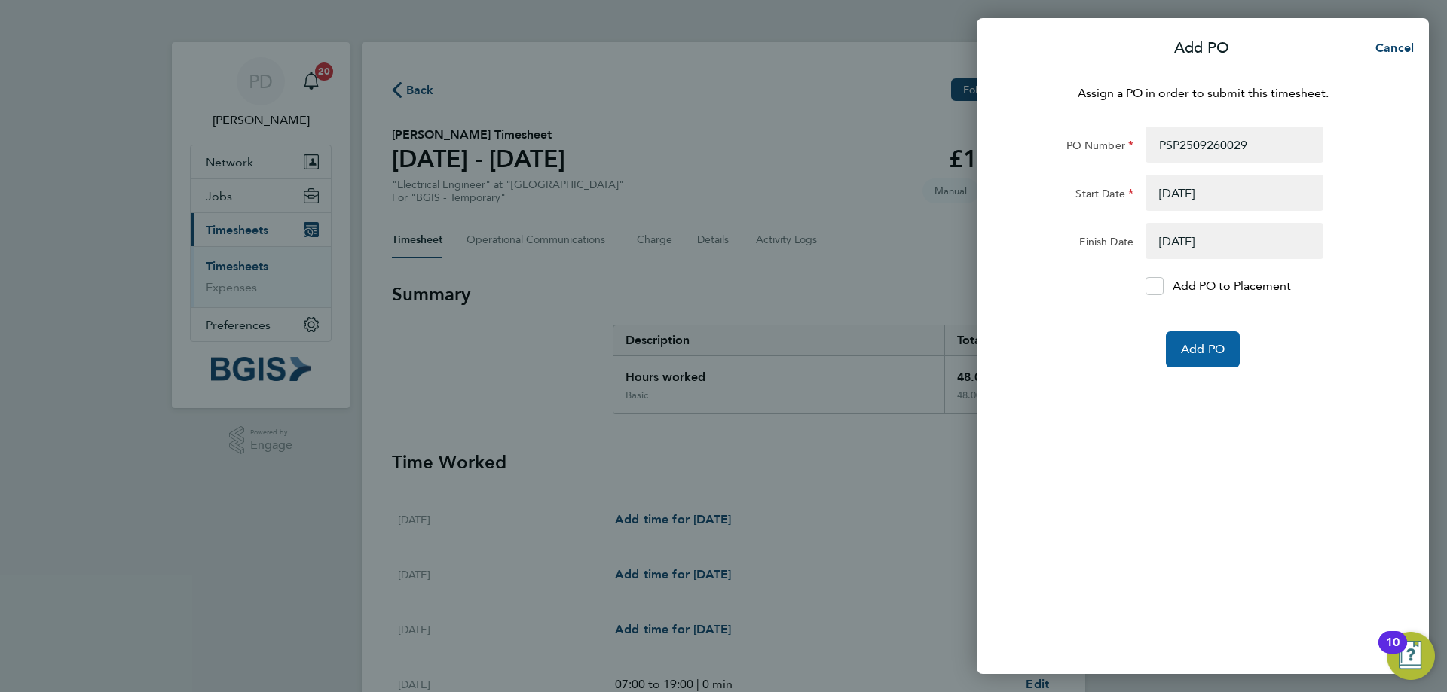
click at [1206, 351] on span "Add PO" at bounding box center [1203, 349] width 44 height 15
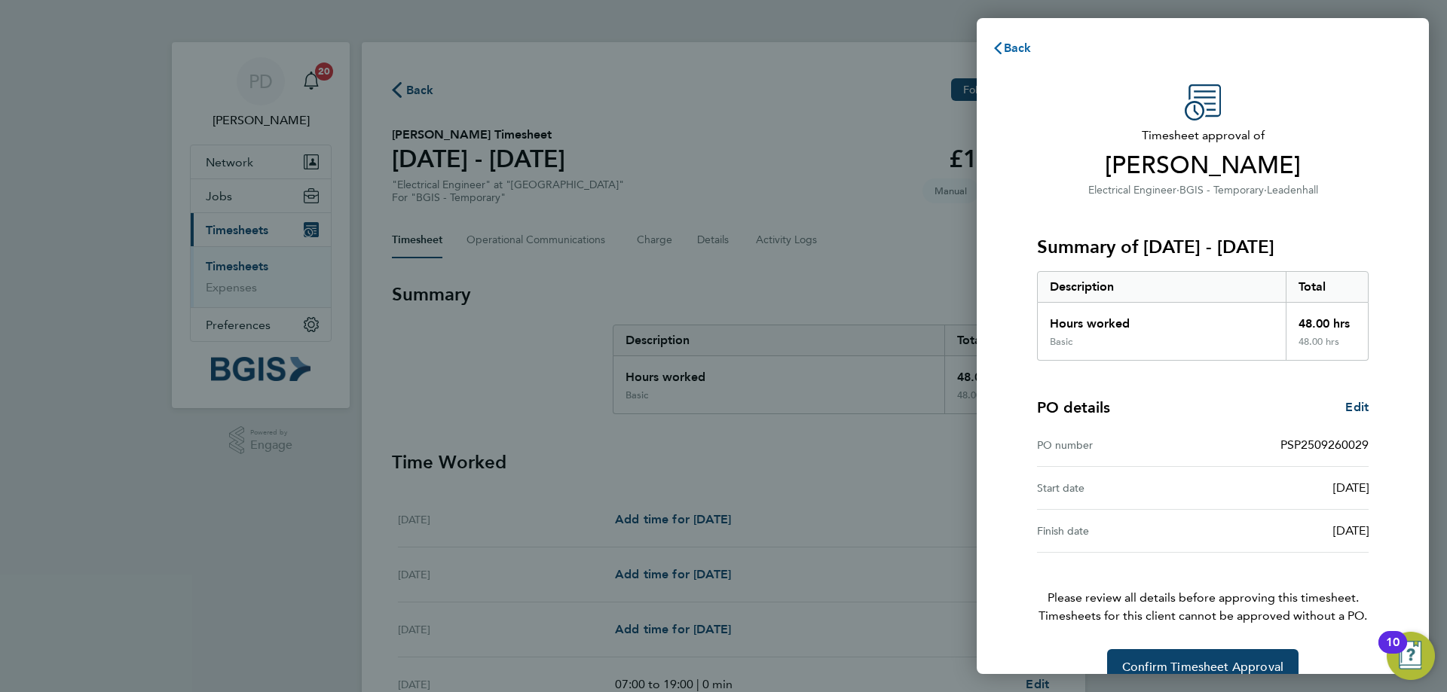
click at [999, 52] on icon "button" at bounding box center [998, 48] width 8 height 12
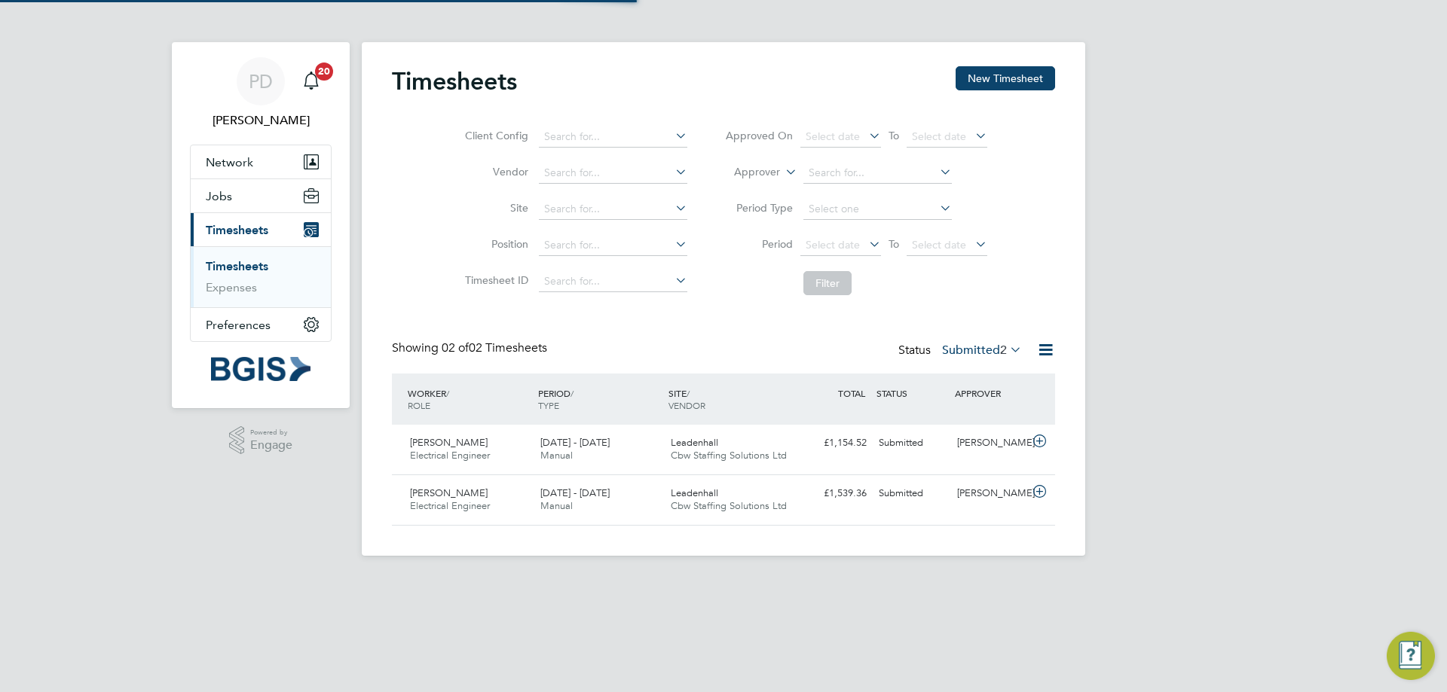
scroll to position [38, 131]
drag, startPoint x: 637, startPoint y: 438, endPoint x: 542, endPoint y: 440, distance: 95.7
click at [542, 440] on div "[DATE] - [DATE] Manual" at bounding box center [599, 450] width 130 height 38
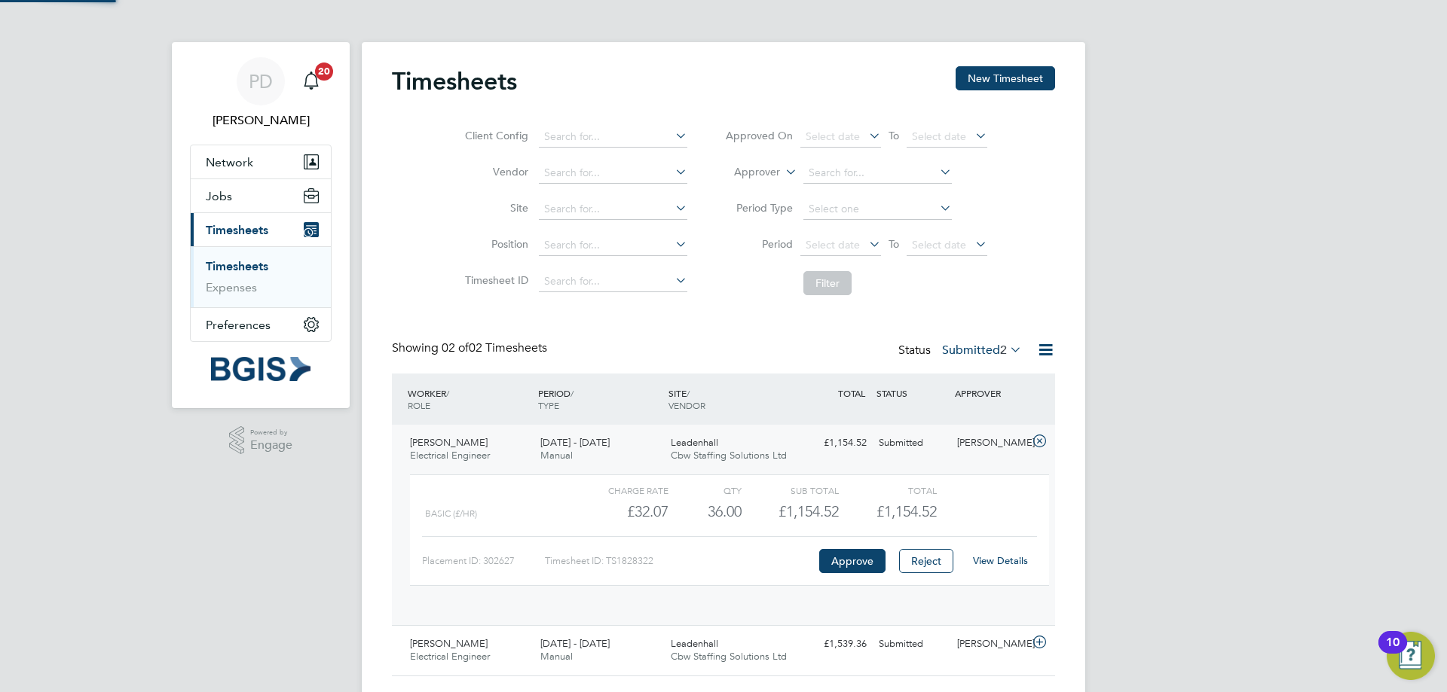
scroll to position [26, 147]
click at [577, 435] on div "[DATE] - [DATE] Manual" at bounding box center [599, 450] width 130 height 38
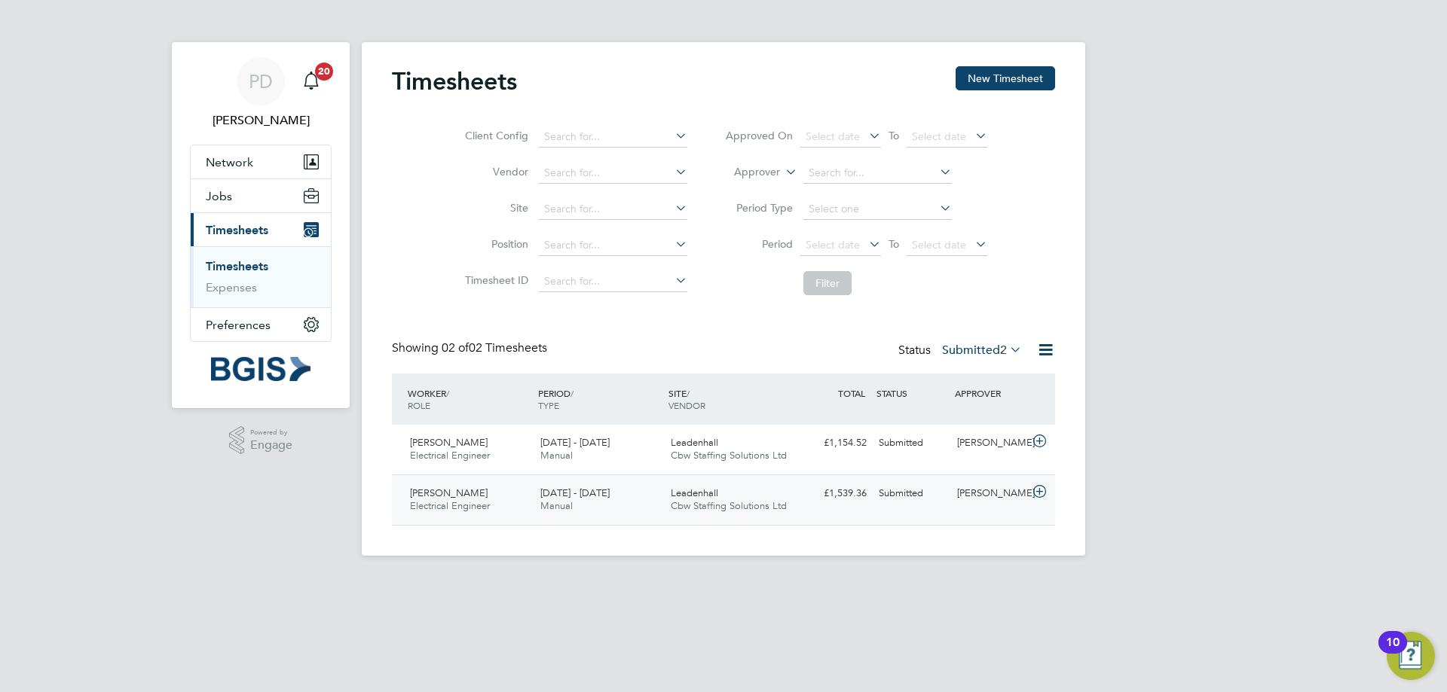
click at [1033, 490] on icon at bounding box center [1039, 492] width 19 height 12
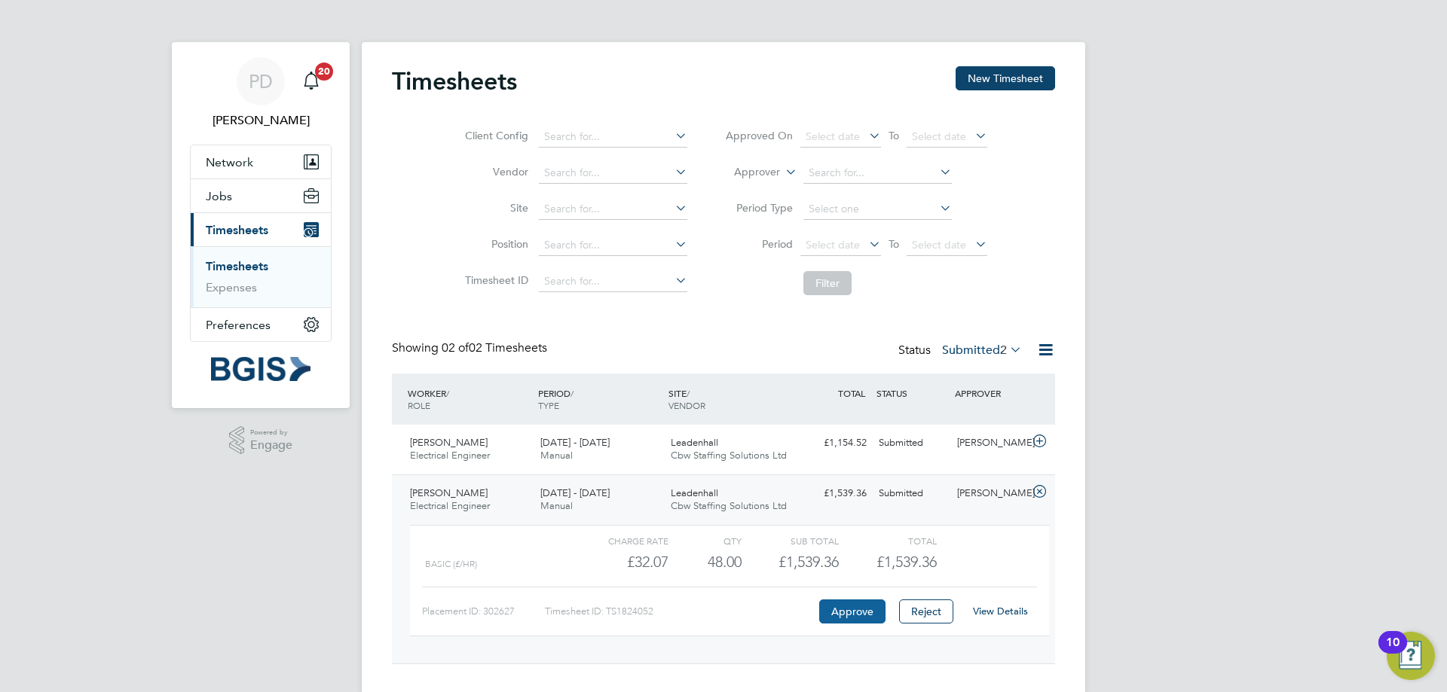
click at [860, 614] on button "Approve" at bounding box center [852, 612] width 66 height 24
click at [848, 613] on button "Approve" at bounding box center [852, 612] width 66 height 24
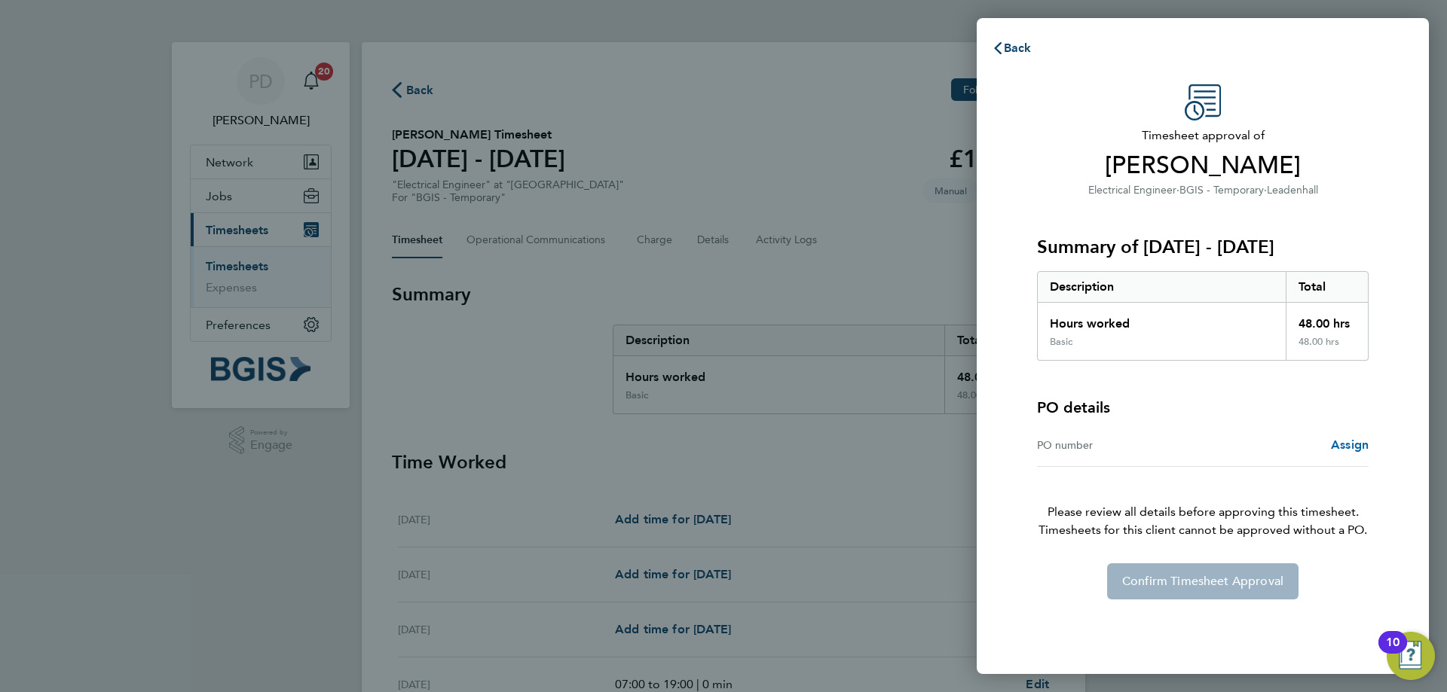
click at [1355, 448] on span "Assign" at bounding box center [1350, 445] width 38 height 14
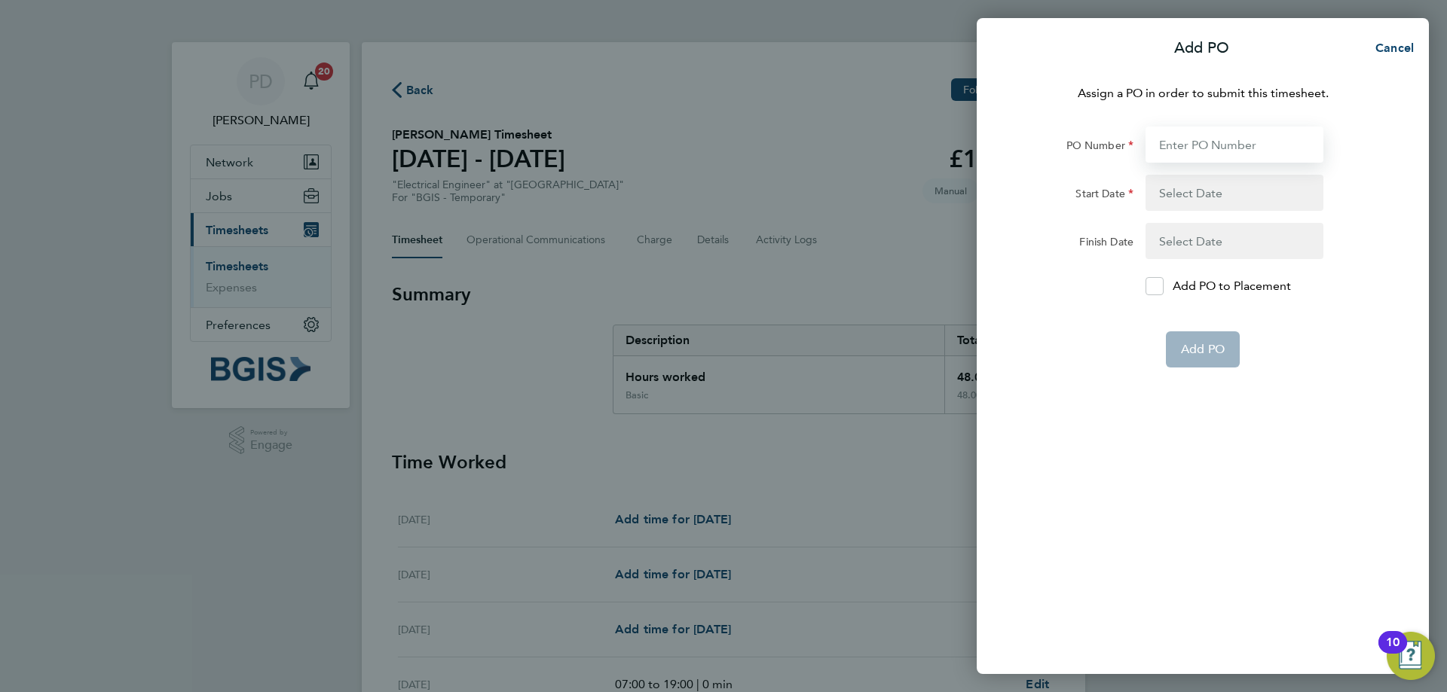
click at [1199, 140] on input "PO Number" at bounding box center [1234, 145] width 178 height 36
paste input "PSP2509260029"
type input "PSP2509260029"
type input "11 Sep 25"
type input "20 Sep 25"
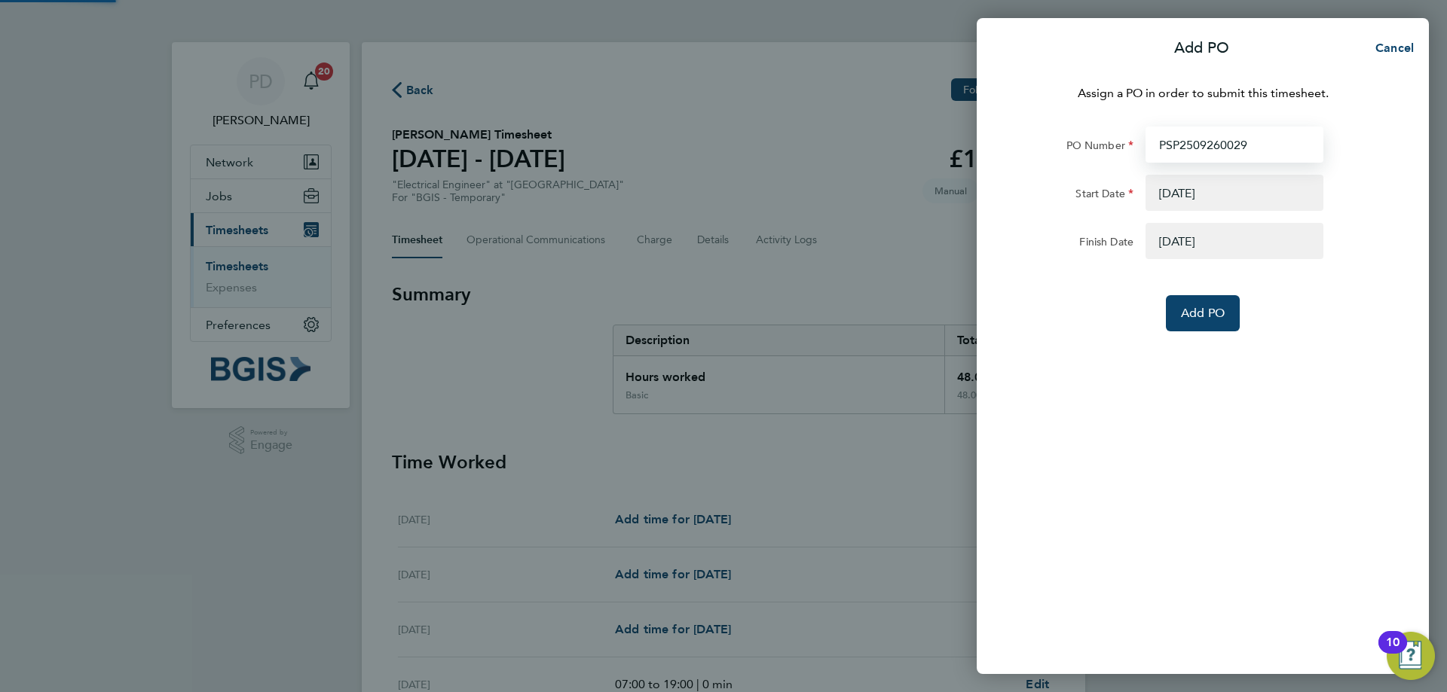
type input "PSP2509260029"
click at [1171, 202] on button "button" at bounding box center [1234, 193] width 178 height 36
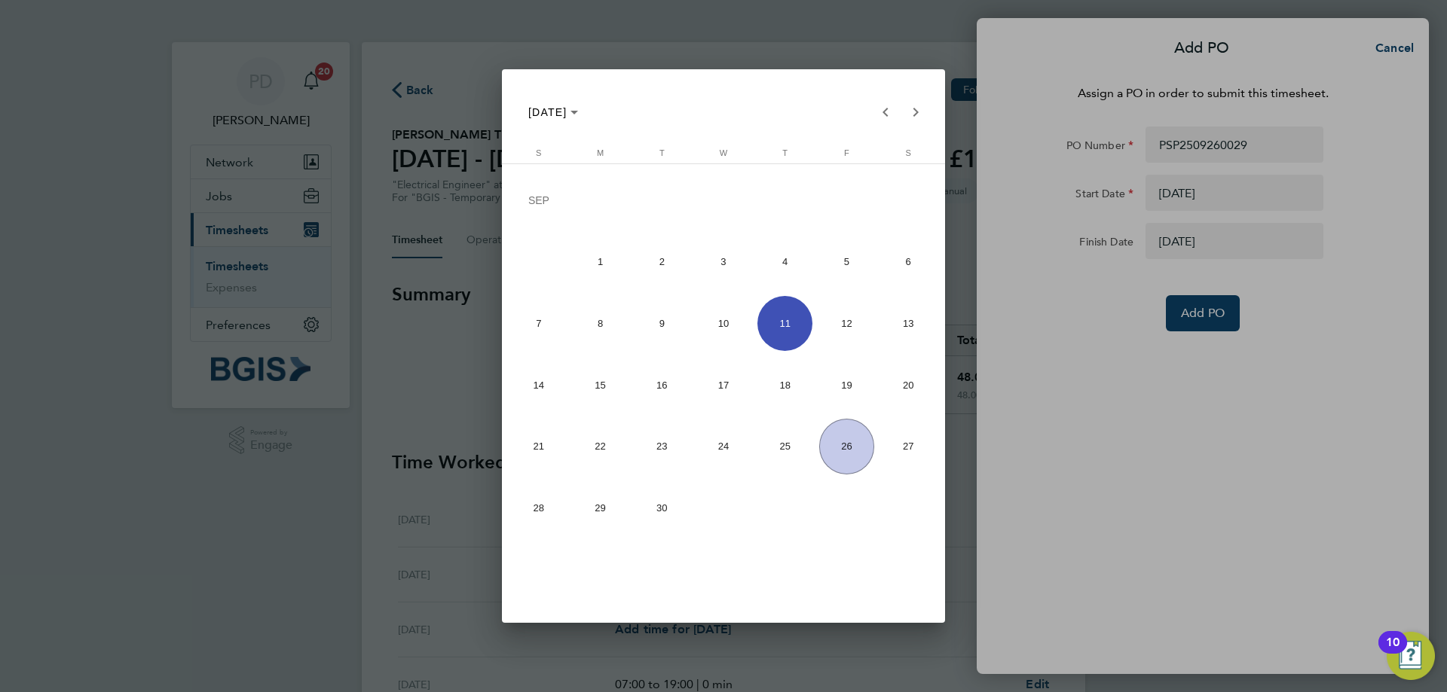
click at [784, 331] on span "11" at bounding box center [785, 324] width 56 height 56
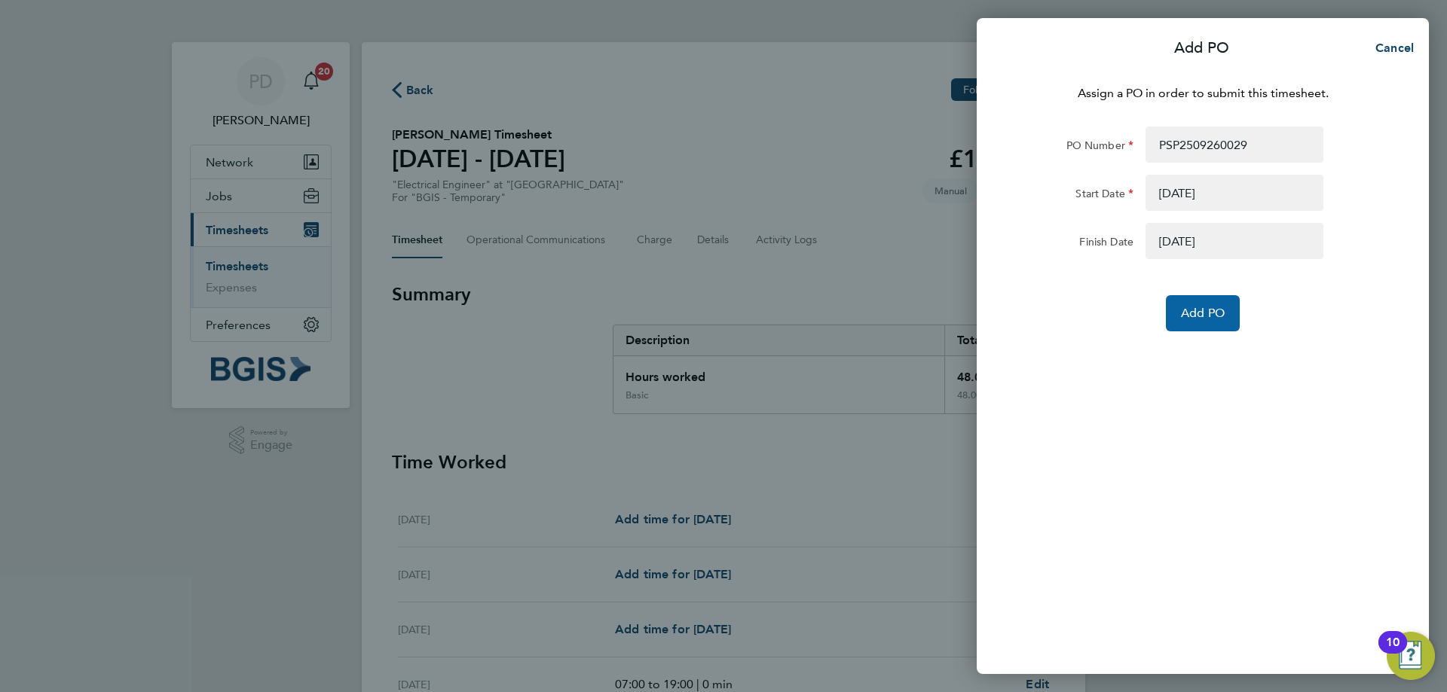
click at [1195, 318] on span "Add PO" at bounding box center [1203, 313] width 44 height 15
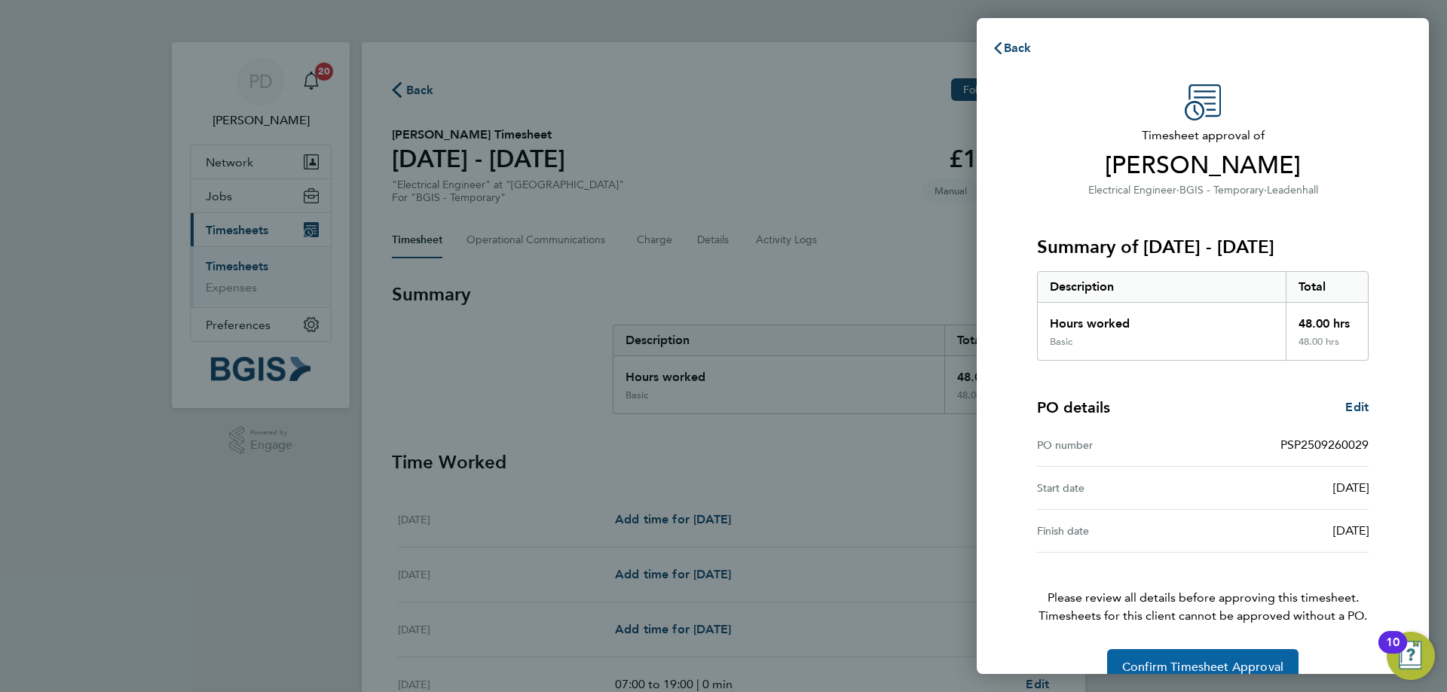
click at [1173, 661] on span "Confirm Timesheet Approval" at bounding box center [1202, 667] width 161 height 15
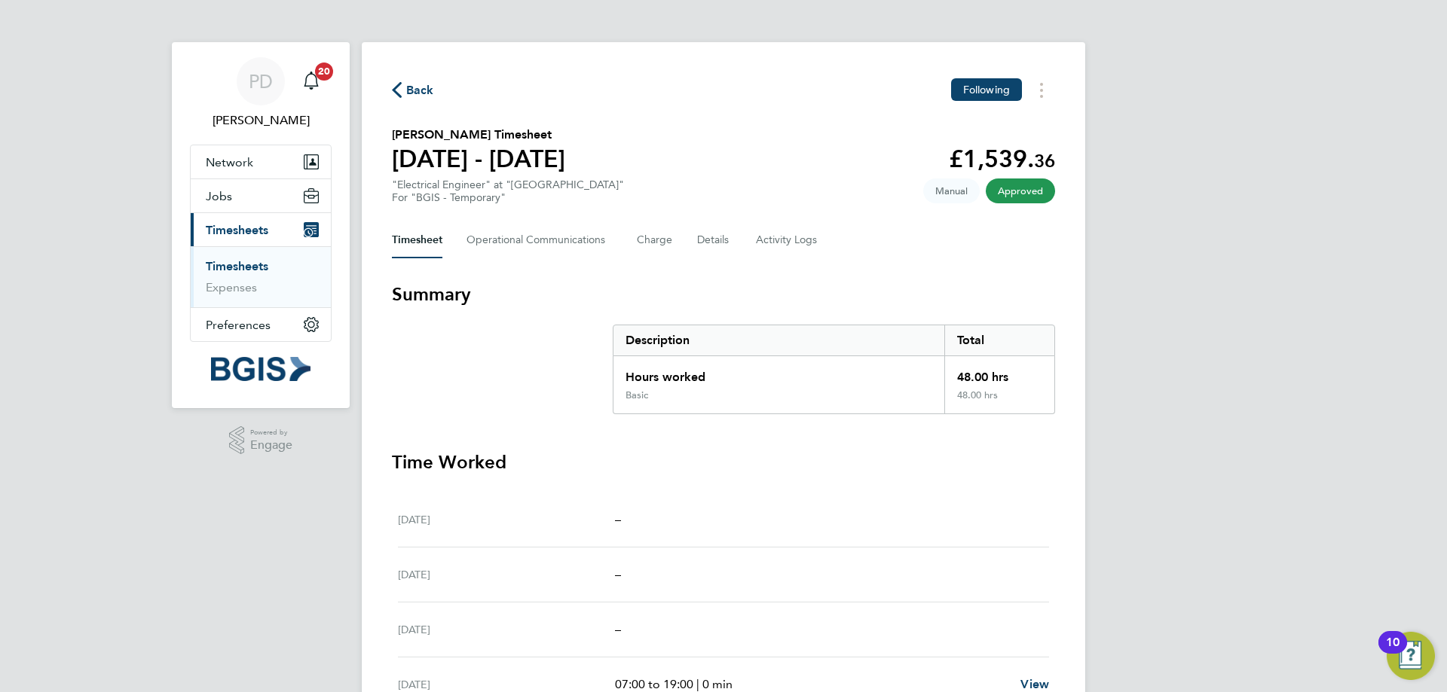
click at [1017, 184] on section "Akintayo Oyede's Timesheet 13 - 19 Sept 2025 £1,539. 36 "Electrical Engineer" a…" at bounding box center [723, 165] width 663 height 78
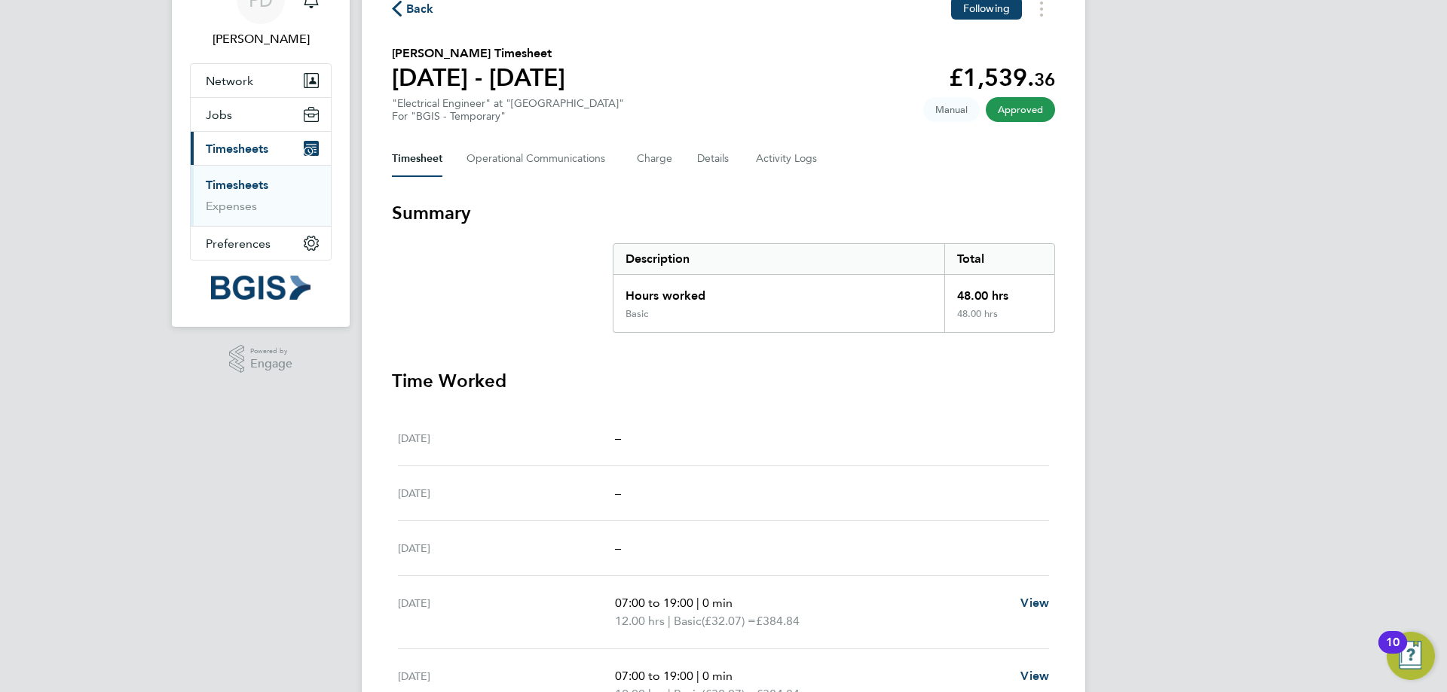
scroll to position [75, 0]
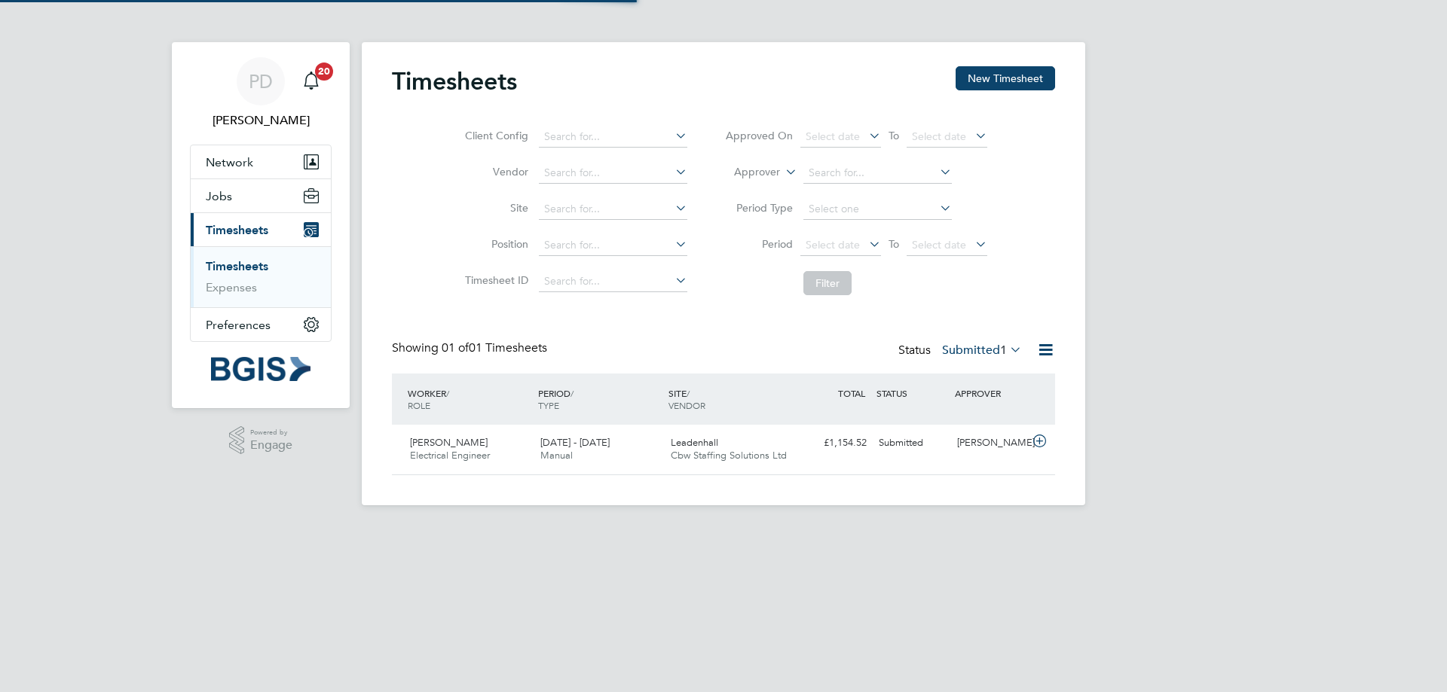
scroll to position [38, 131]
click at [1043, 442] on icon at bounding box center [1039, 441] width 19 height 12
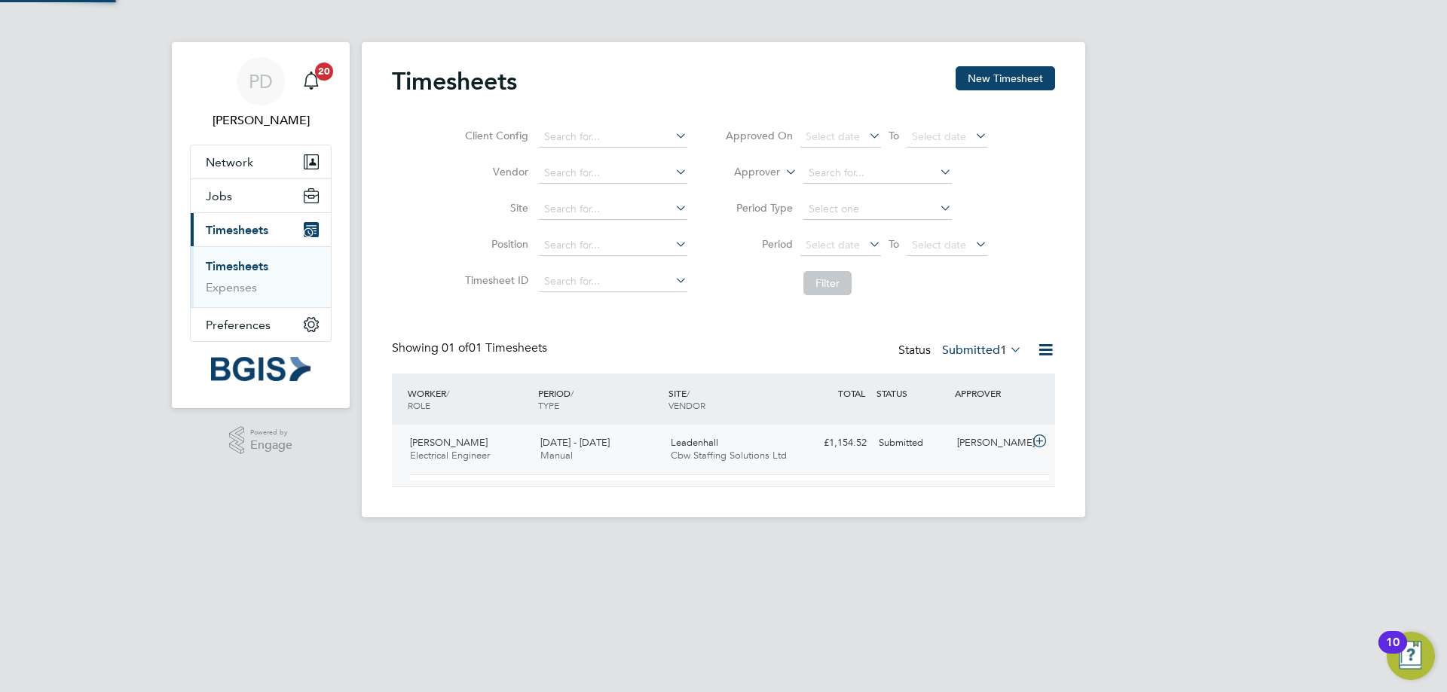
scroll to position [26, 147]
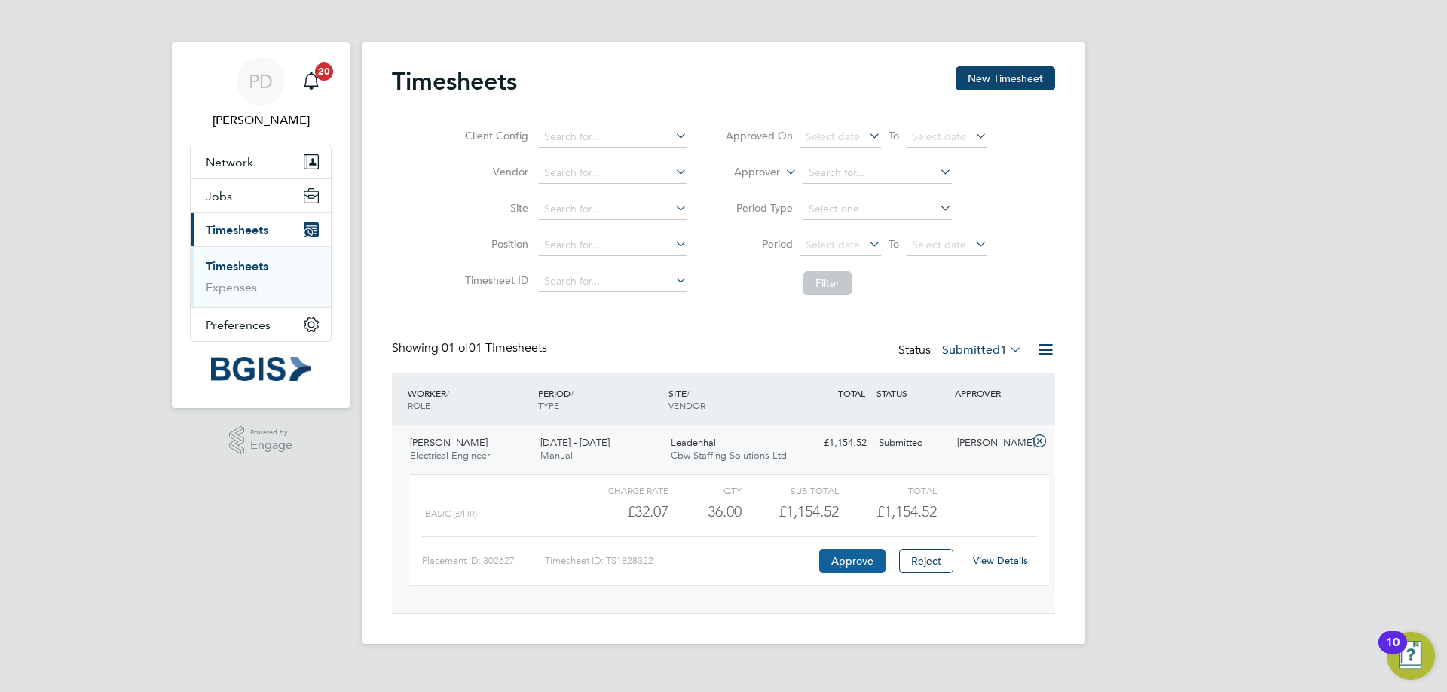
click at [872, 566] on button "Approve" at bounding box center [852, 561] width 66 height 24
click at [845, 560] on button "Approve" at bounding box center [852, 561] width 66 height 24
click at [862, 564] on button "Approve" at bounding box center [852, 561] width 66 height 24
drag, startPoint x: 777, startPoint y: 515, endPoint x: 856, endPoint y: 515, distance: 79.1
click at [856, 515] on div "Basic (£/HR) £32.07 36 36.00 36 £1,154.52 £1,154.52" at bounding box center [729, 512] width 639 height 25
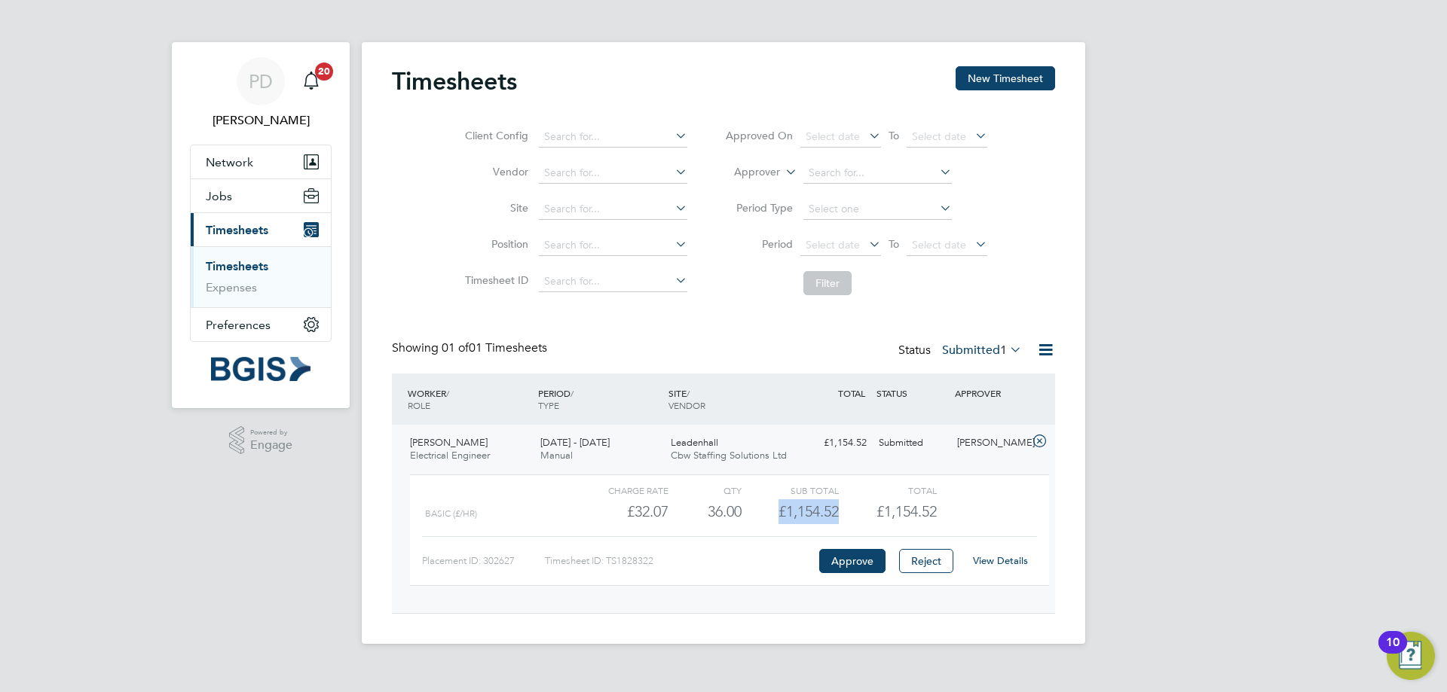
copy div "£1,154.52"
click at [858, 565] on button "Approve" at bounding box center [852, 561] width 66 height 24
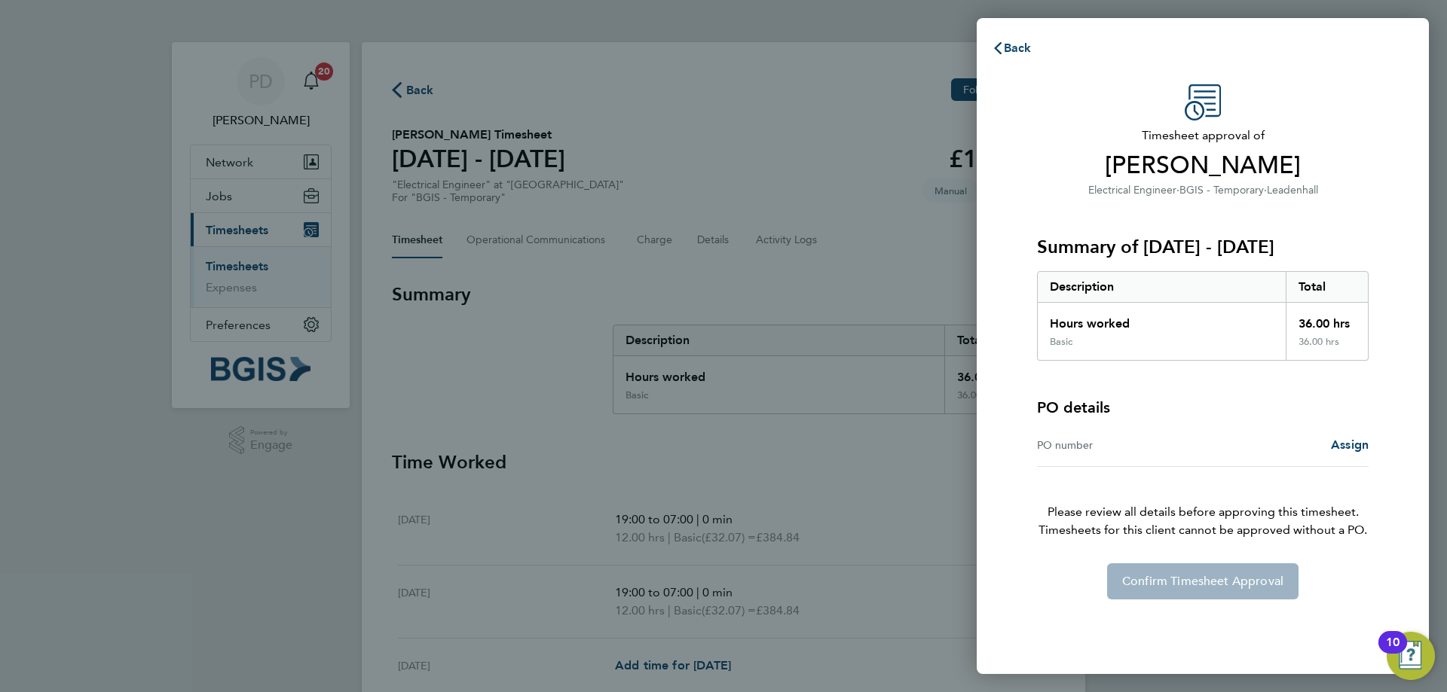
drag, startPoint x: 1144, startPoint y: 246, endPoint x: 1296, endPoint y: 233, distance: 152.8
click at [1297, 236] on h3 "Summary of [DATE] - [DATE]" at bounding box center [1202, 247] width 331 height 24
copy h3 "[DATE] - [DATE]"
drag, startPoint x: 1003, startPoint y: 36, endPoint x: 942, endPoint y: 1, distance: 70.6
click at [1002, 36] on button "Back" at bounding box center [1011, 48] width 70 height 30
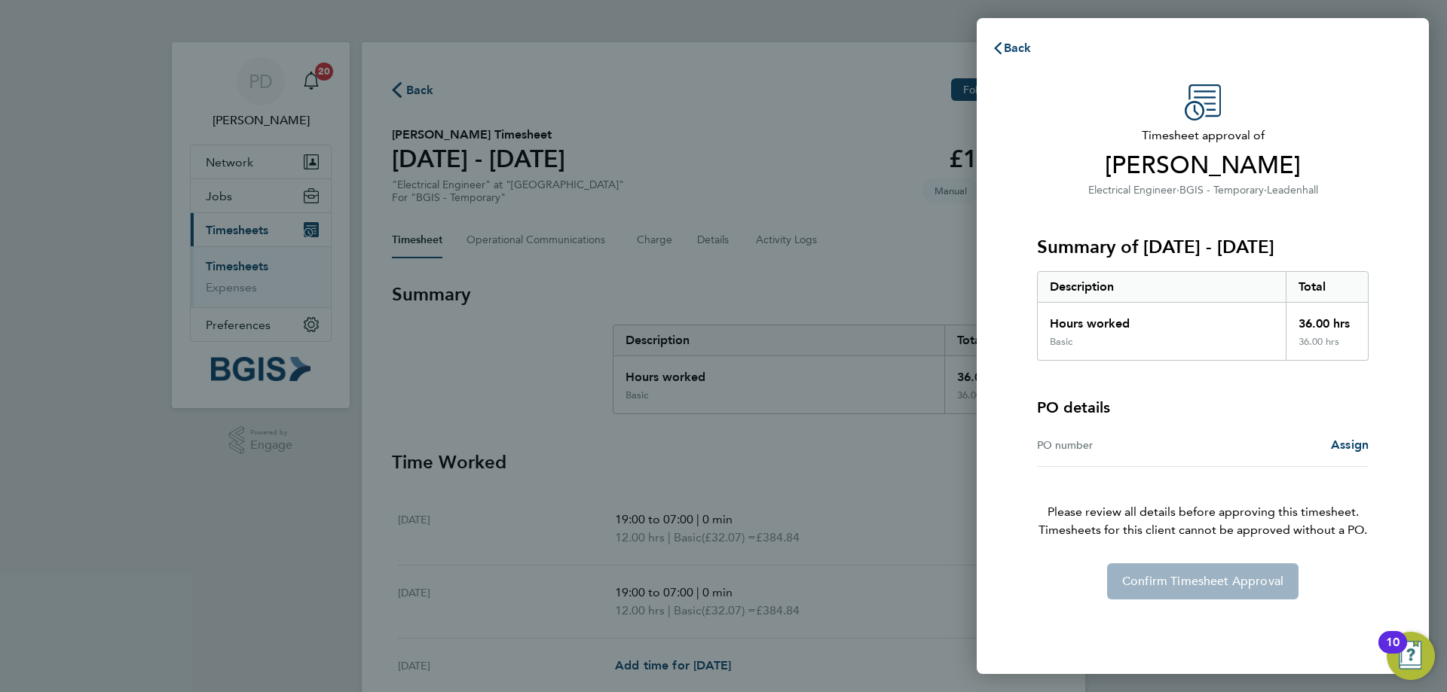
drag, startPoint x: 1119, startPoint y: 166, endPoint x: 1294, endPoint y: 165, distance: 175.5
click at [1294, 165] on span "[PERSON_NAME]" at bounding box center [1202, 166] width 331 height 30
copy span "[PERSON_NAME]"
drag, startPoint x: 1162, startPoint y: 248, endPoint x: 1324, endPoint y: 262, distance: 161.9
click at [1324, 262] on div "Summary of [DATE] - [DATE] Description Total Hours worked 36.00 hrs Basic 36.00…" at bounding box center [1202, 280] width 331 height 162
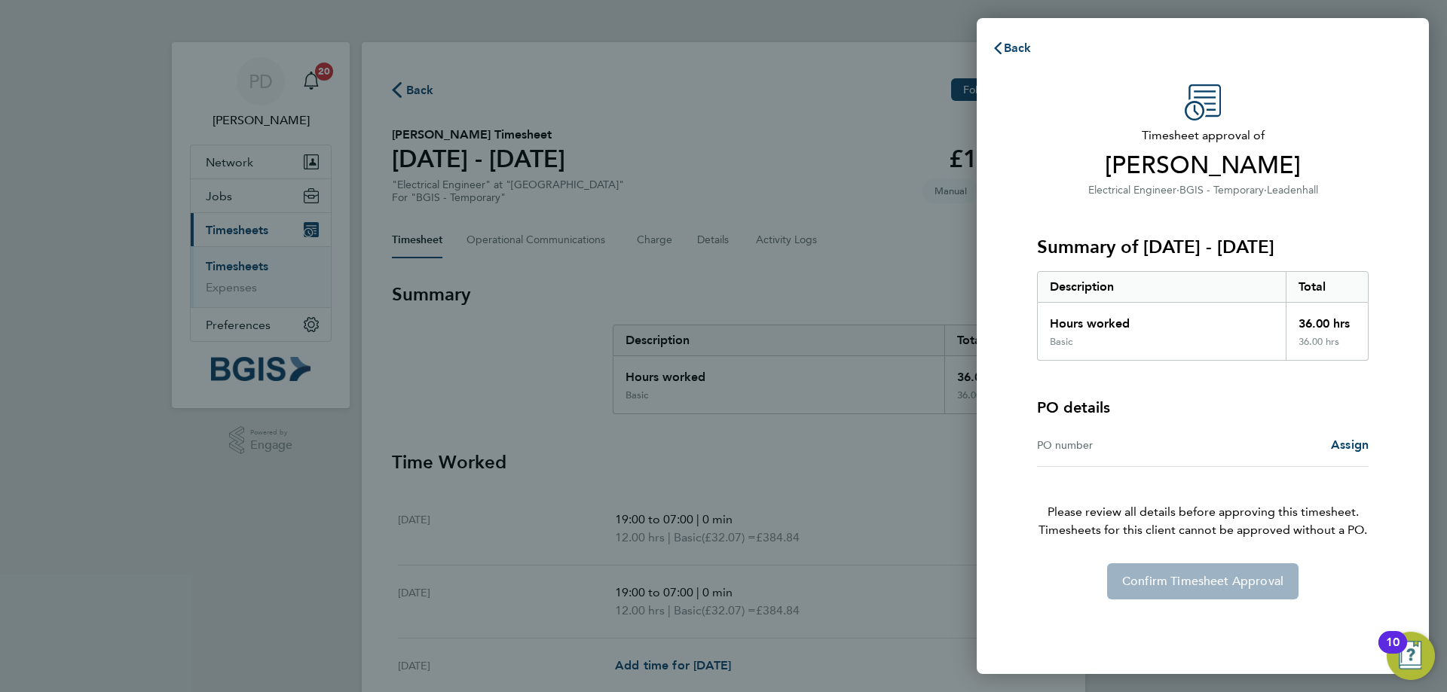
click at [1299, 237] on h3 "Summary of [DATE] - [DATE]" at bounding box center [1202, 247] width 331 height 24
click at [1227, 250] on h3 "Summary of [DATE] - [DATE]" at bounding box center [1202, 247] width 331 height 24
drag, startPoint x: 1144, startPoint y: 244, endPoint x: 1292, endPoint y: 243, distance: 147.7
click at [1292, 243] on h3 "Summary of [DATE] - [DATE]" at bounding box center [1202, 247] width 331 height 24
copy h3 "[DATE] - [DATE]"
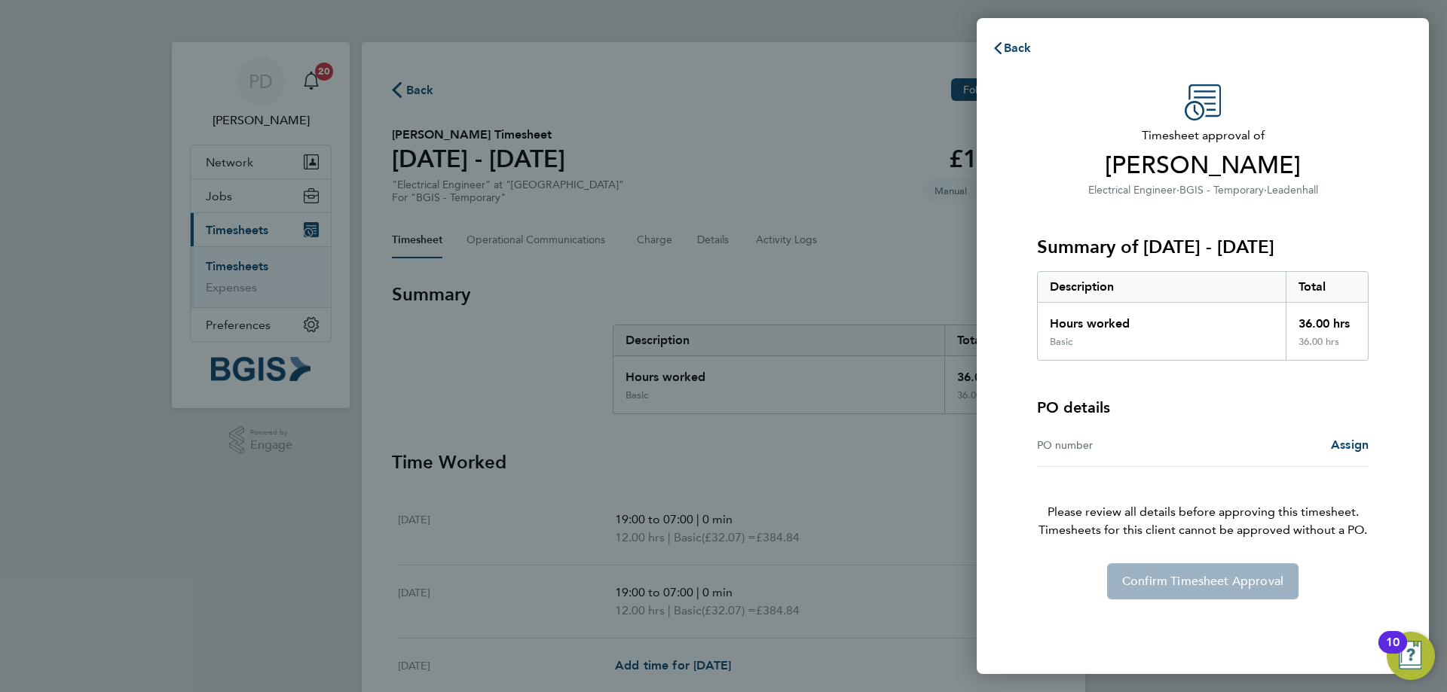
copy h3 "[DATE] - [DATE]"
click at [1347, 448] on span "Assign" at bounding box center [1350, 445] width 38 height 14
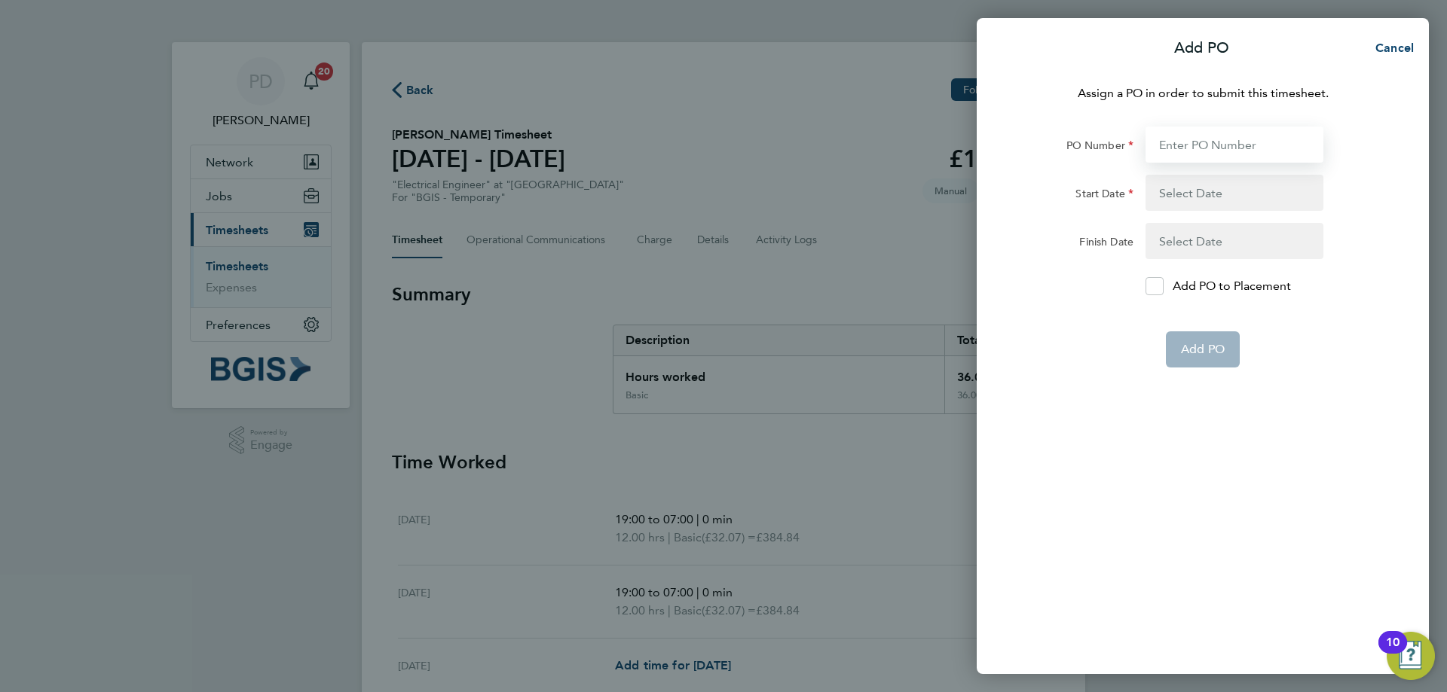
click at [1211, 157] on input "PO Number" at bounding box center [1234, 145] width 178 height 36
paste input "PSP2509260030"
type input "PSP2509260030"
click at [1175, 189] on button "button" at bounding box center [1234, 193] width 178 height 36
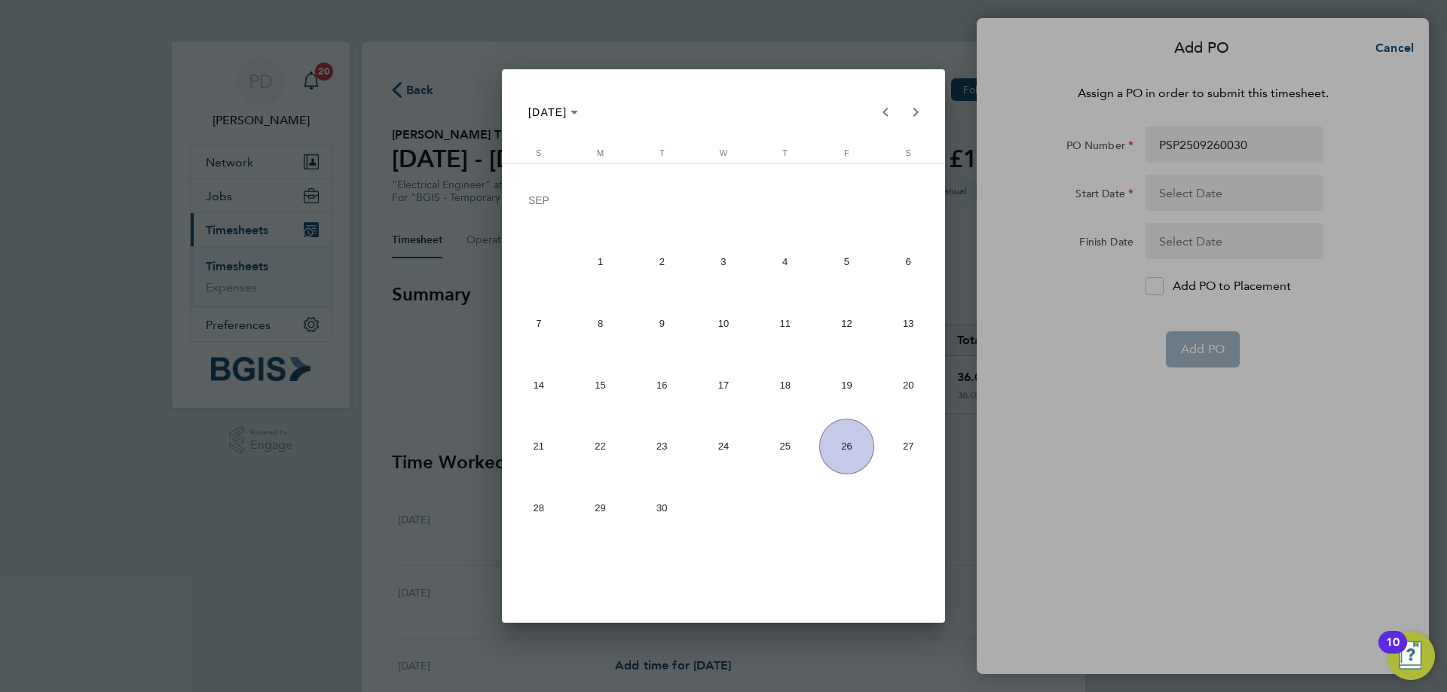
click at [853, 392] on span "19" at bounding box center [847, 385] width 56 height 56
type input "[DATE]"
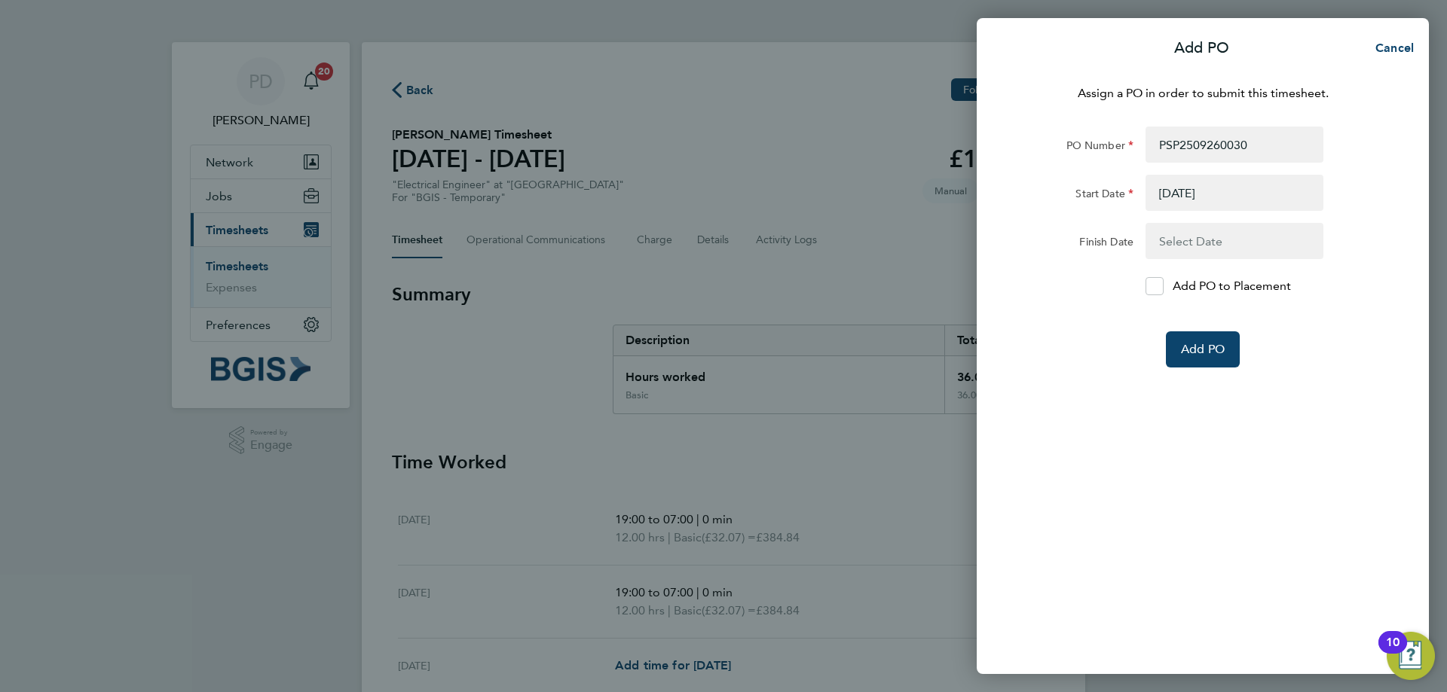
click at [1239, 239] on button "button" at bounding box center [1234, 241] width 178 height 36
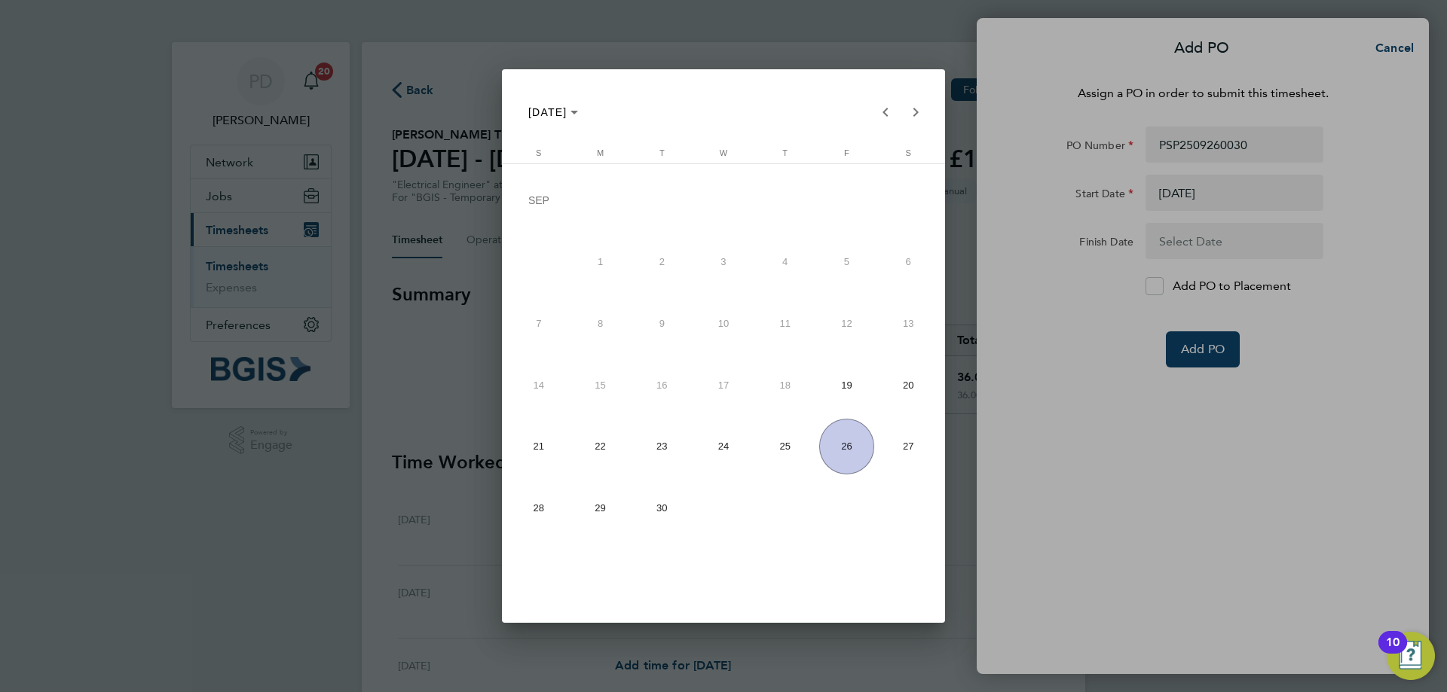
click at [865, 439] on span "26" at bounding box center [847, 447] width 56 height 56
type input "[DATE]"
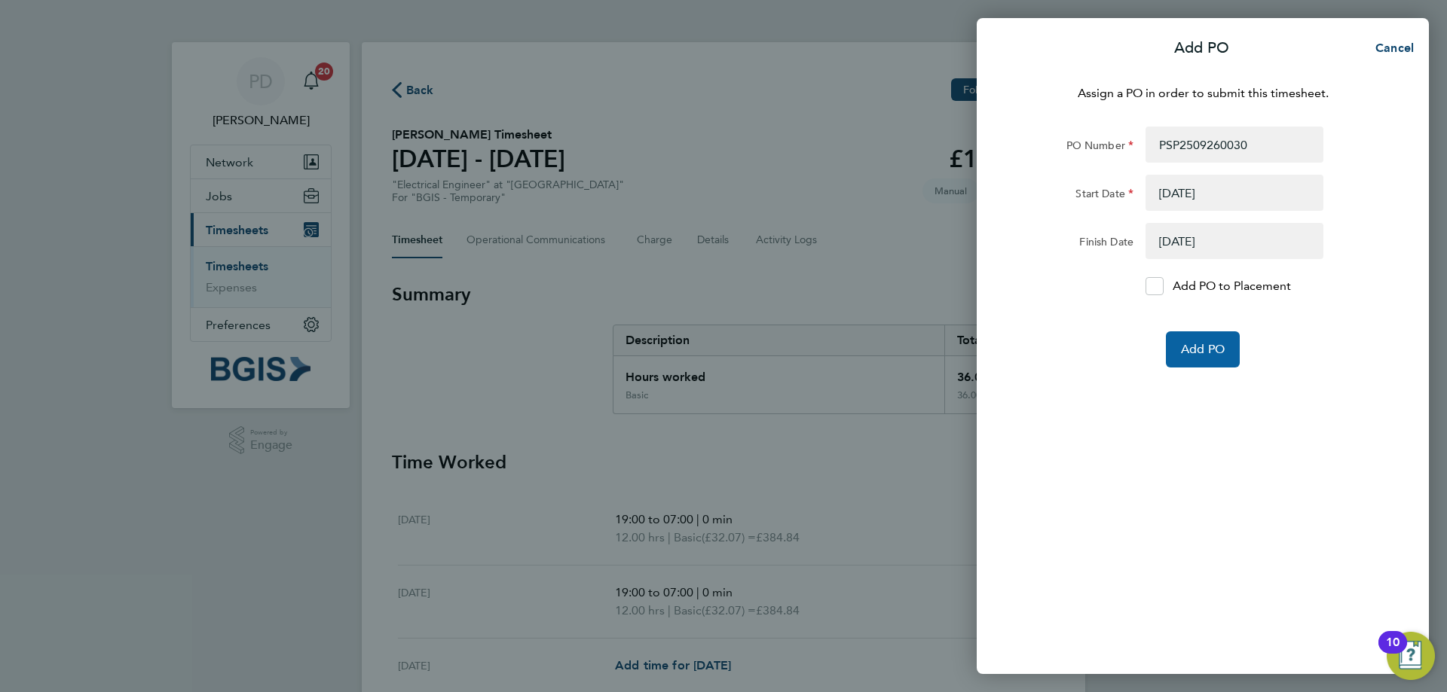
click at [1217, 354] on span "Add PO" at bounding box center [1203, 349] width 44 height 15
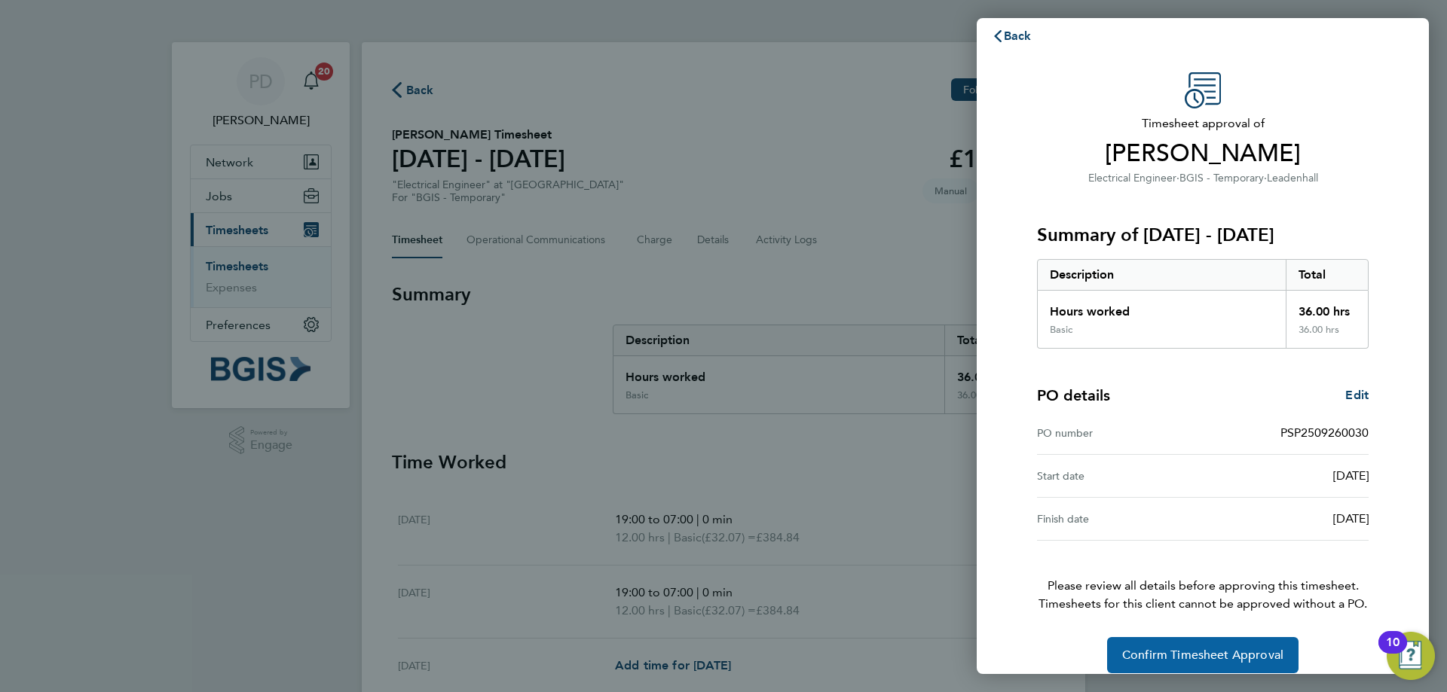
scroll to position [29, 0]
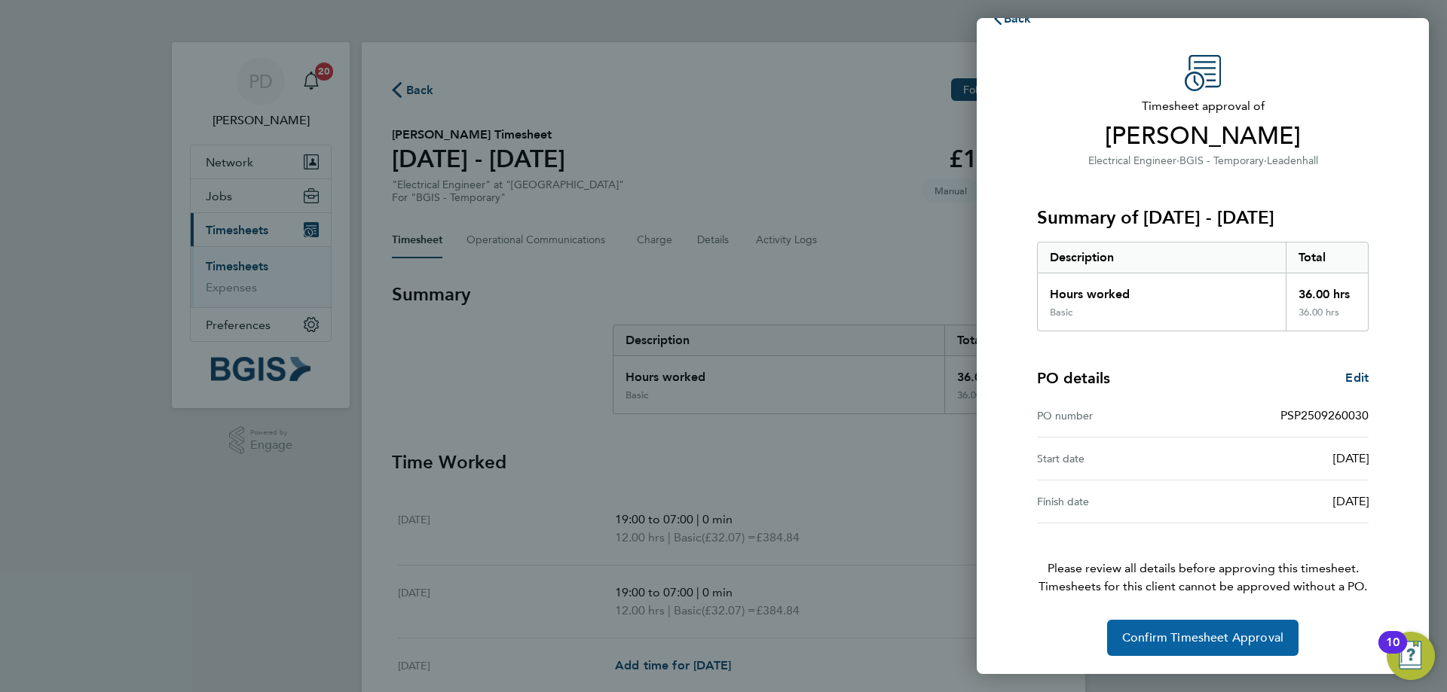
click at [1208, 628] on button "Confirm Timesheet Approval" at bounding box center [1202, 638] width 191 height 36
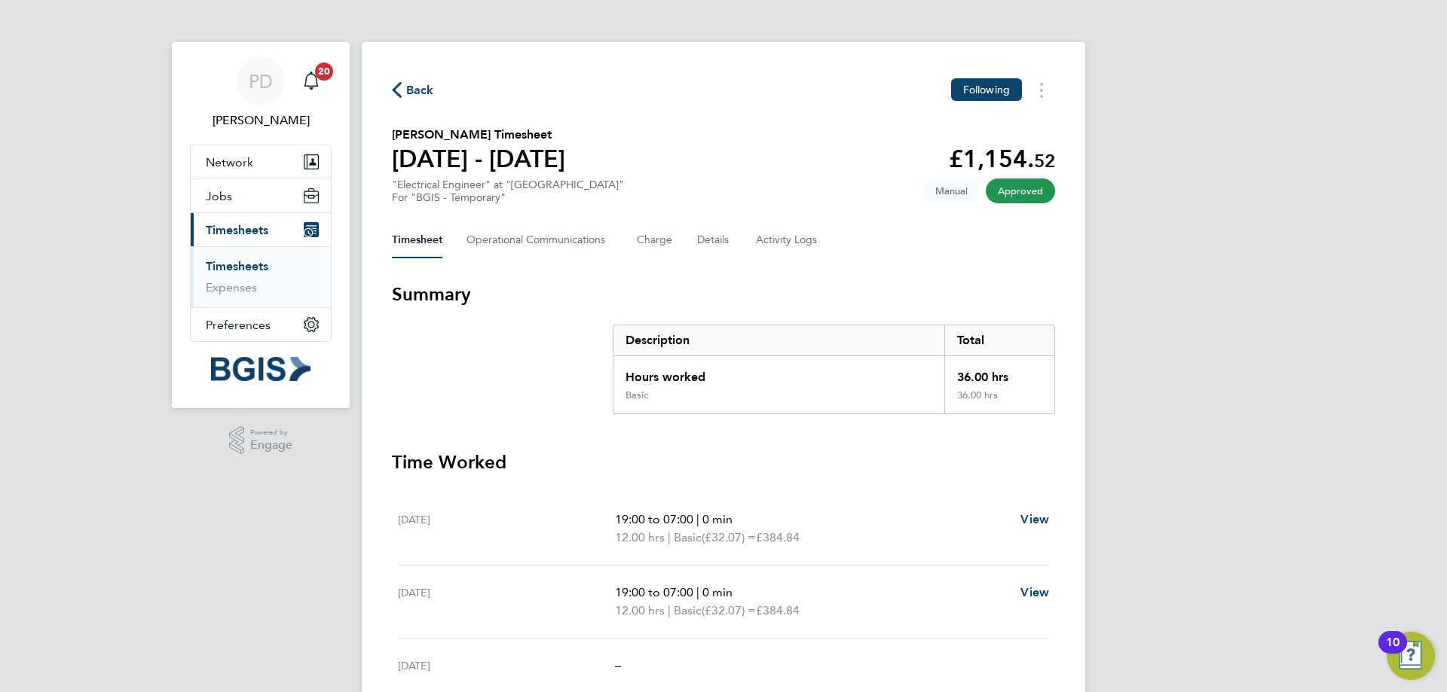
click at [1014, 189] on span "Approved" at bounding box center [1019, 191] width 69 height 25
